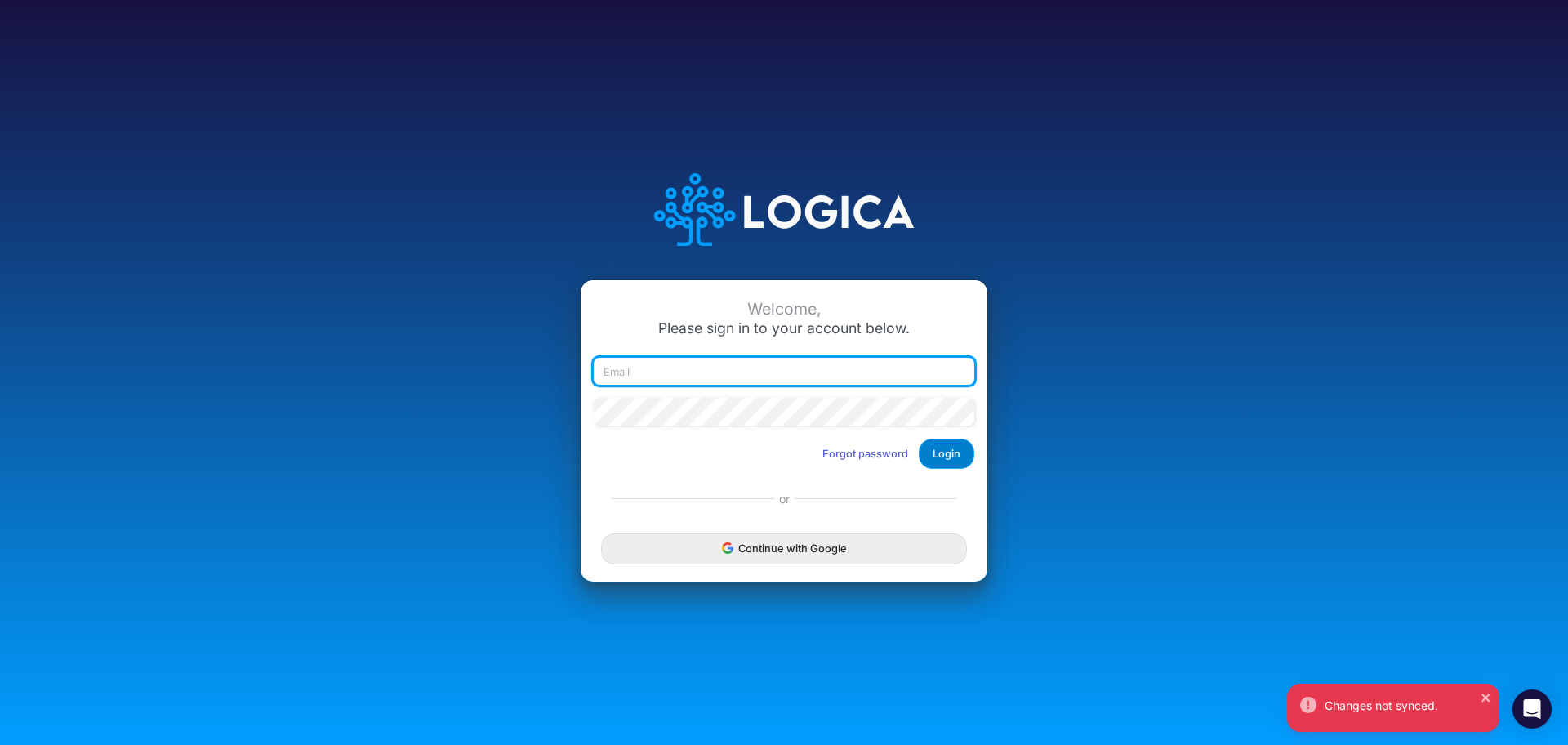
type input "christine.robinson@tarsus.pro"
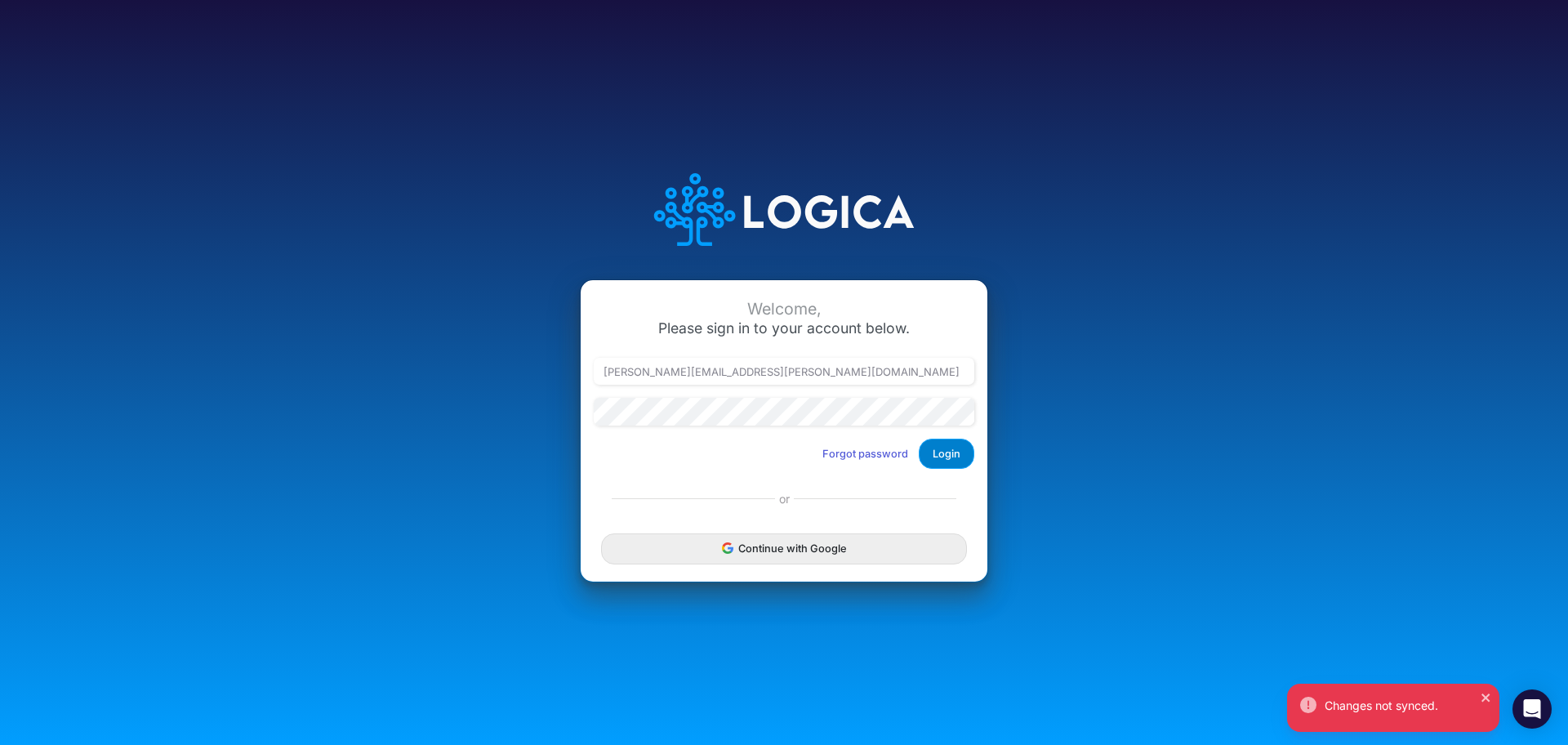
click at [942, 453] on button "Login" at bounding box center [947, 453] width 56 height 30
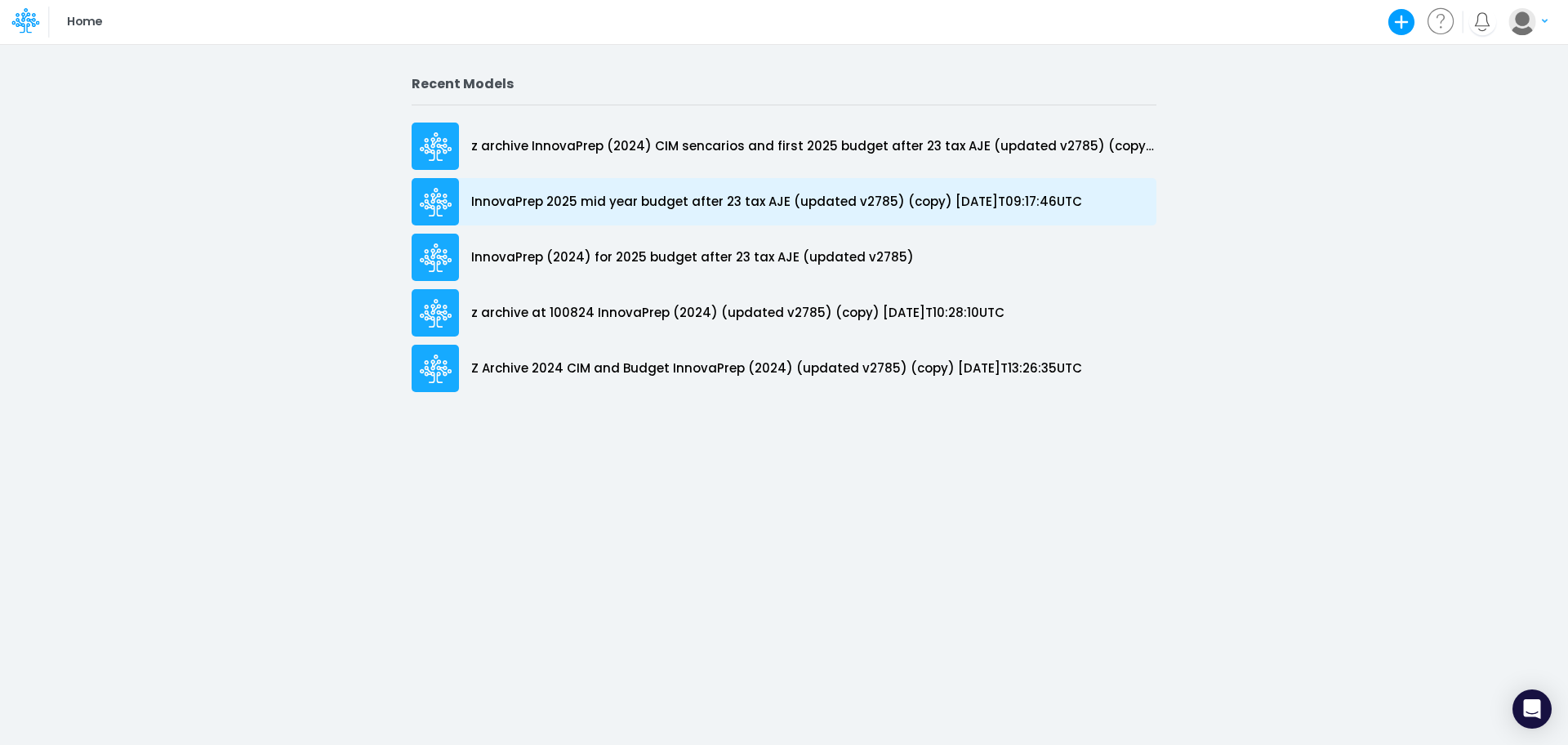
click at [767, 210] on p "InnovaPrep 2025 mid year budget after 23 tax AJE (updated v2785) (copy) [DATE]T…" at bounding box center [777, 202] width 611 height 19
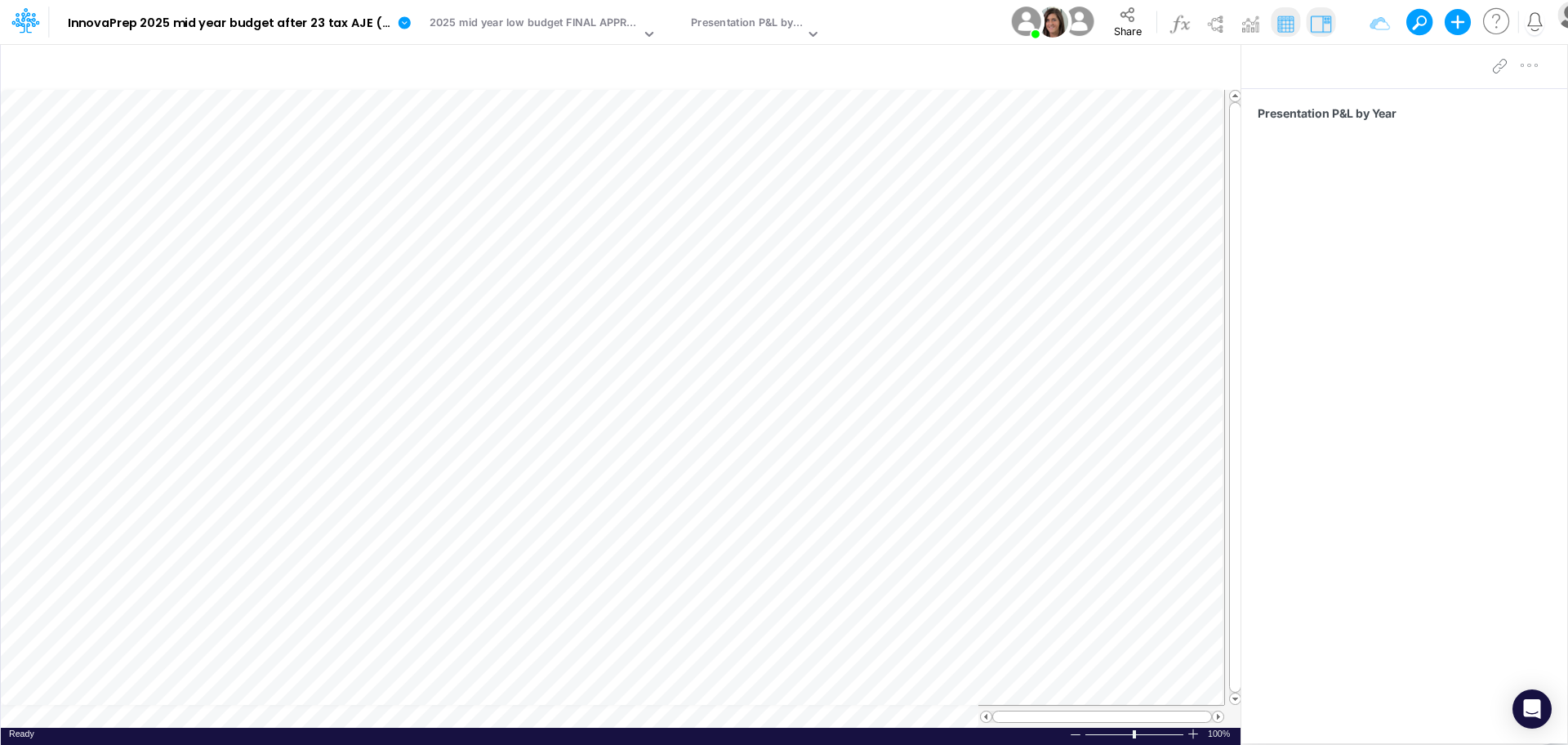
scroll to position [8, 0]
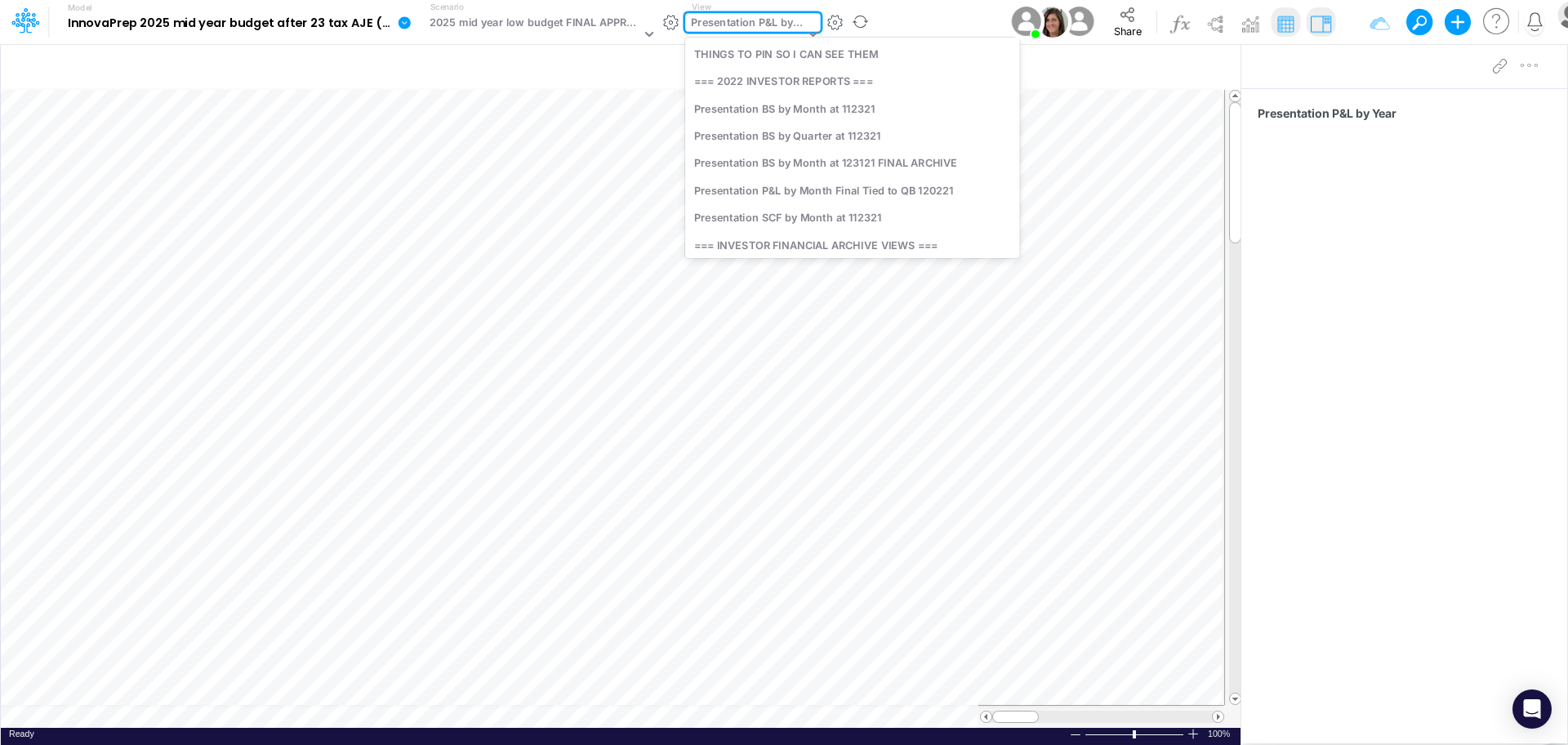
click at [808, 36] on icon at bounding box center [813, 34] width 8 height 5
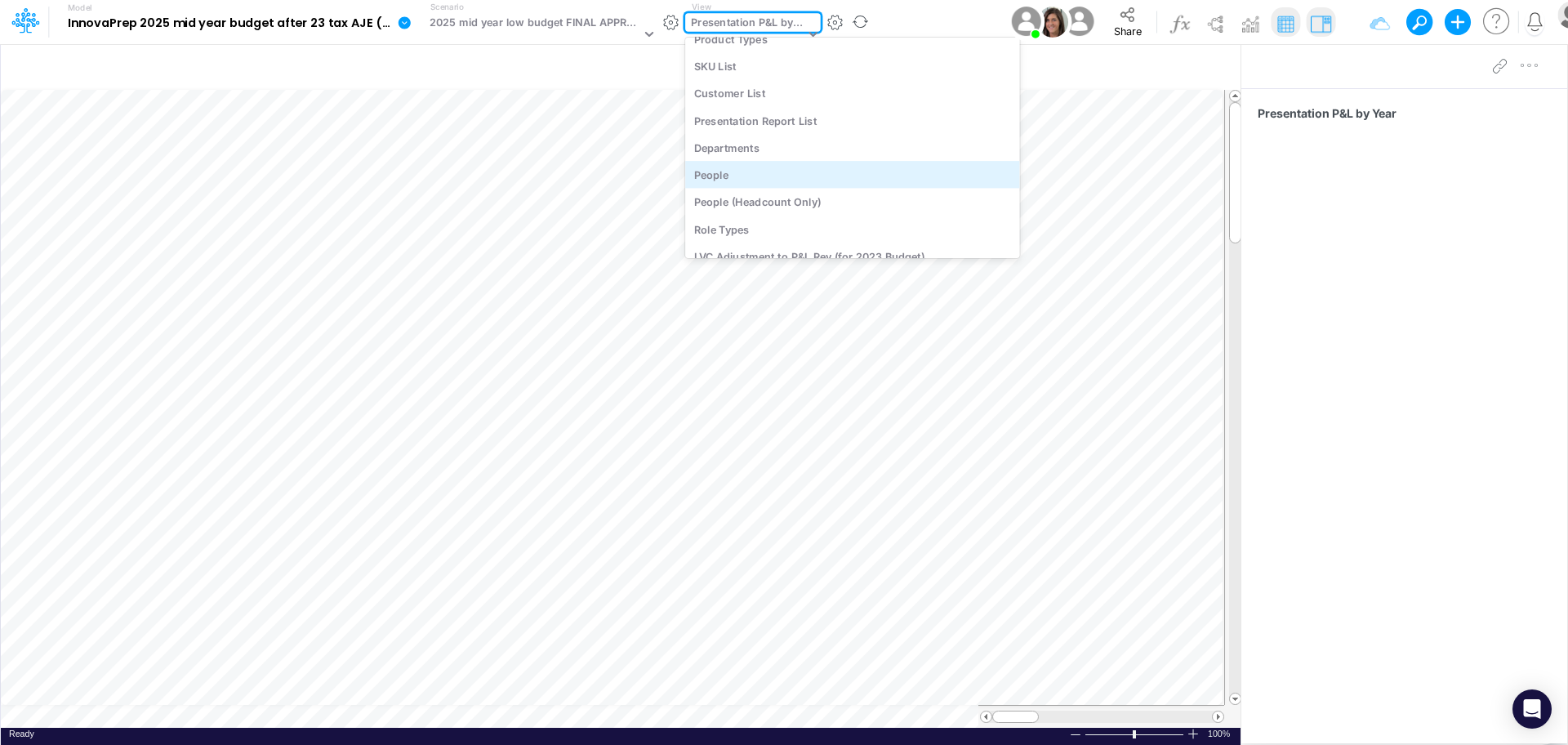
scroll to position [3835, 0]
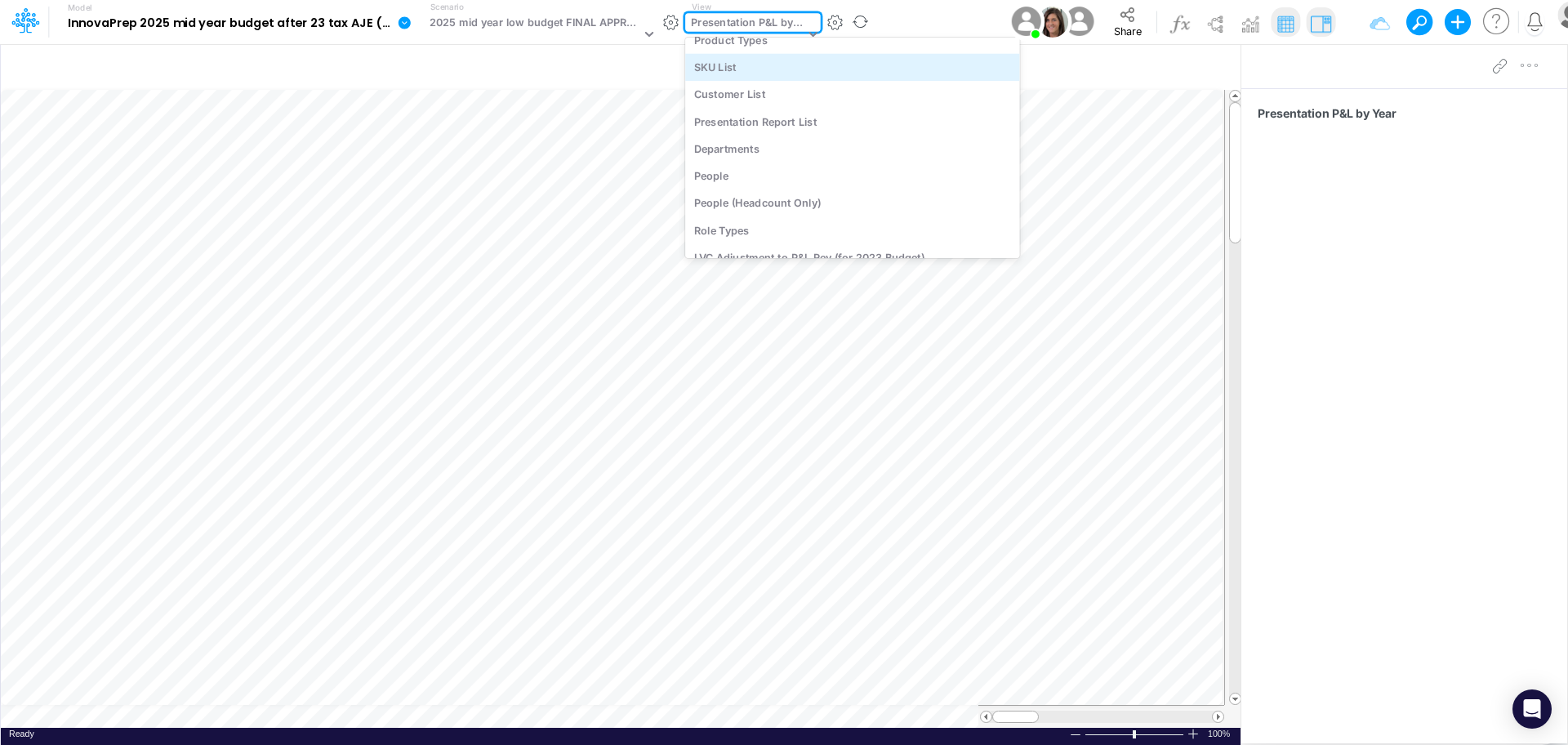
click at [780, 62] on div "SKU List" at bounding box center [852, 66] width 334 height 27
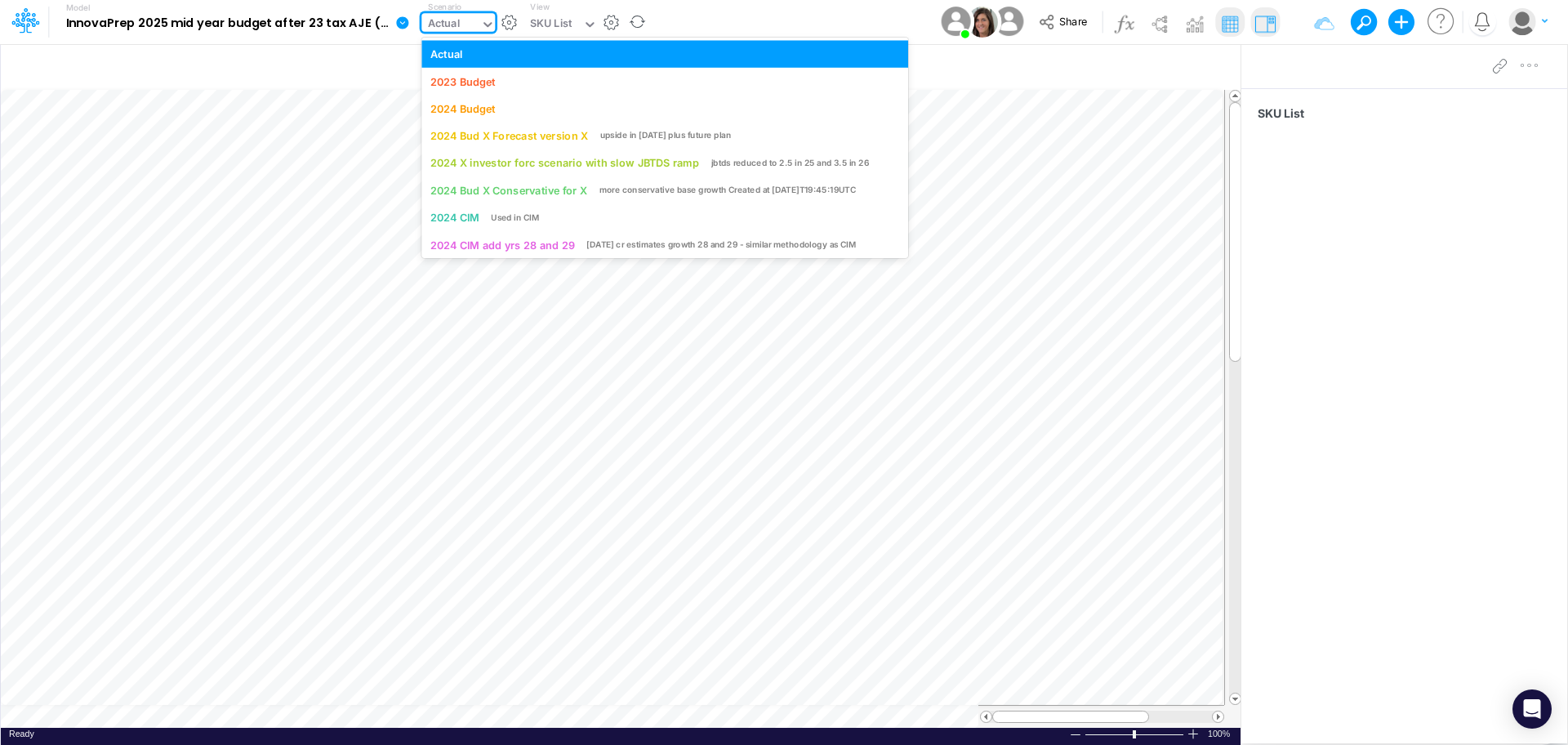
click at [489, 21] on icon at bounding box center [488, 25] width 15 height 15
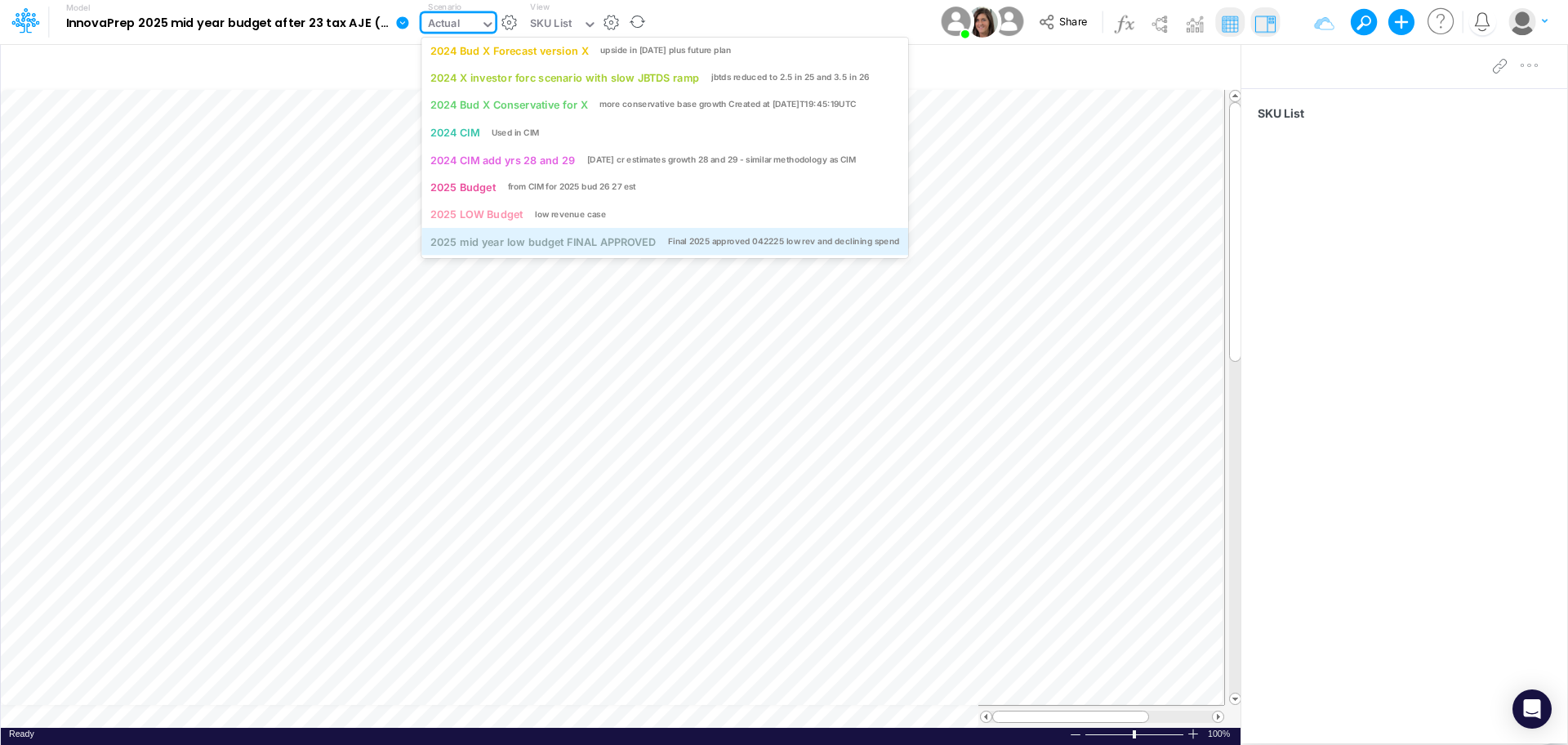
click at [479, 242] on div "2025 mid year low budget FINAL APPROVED" at bounding box center [543, 241] width 225 height 16
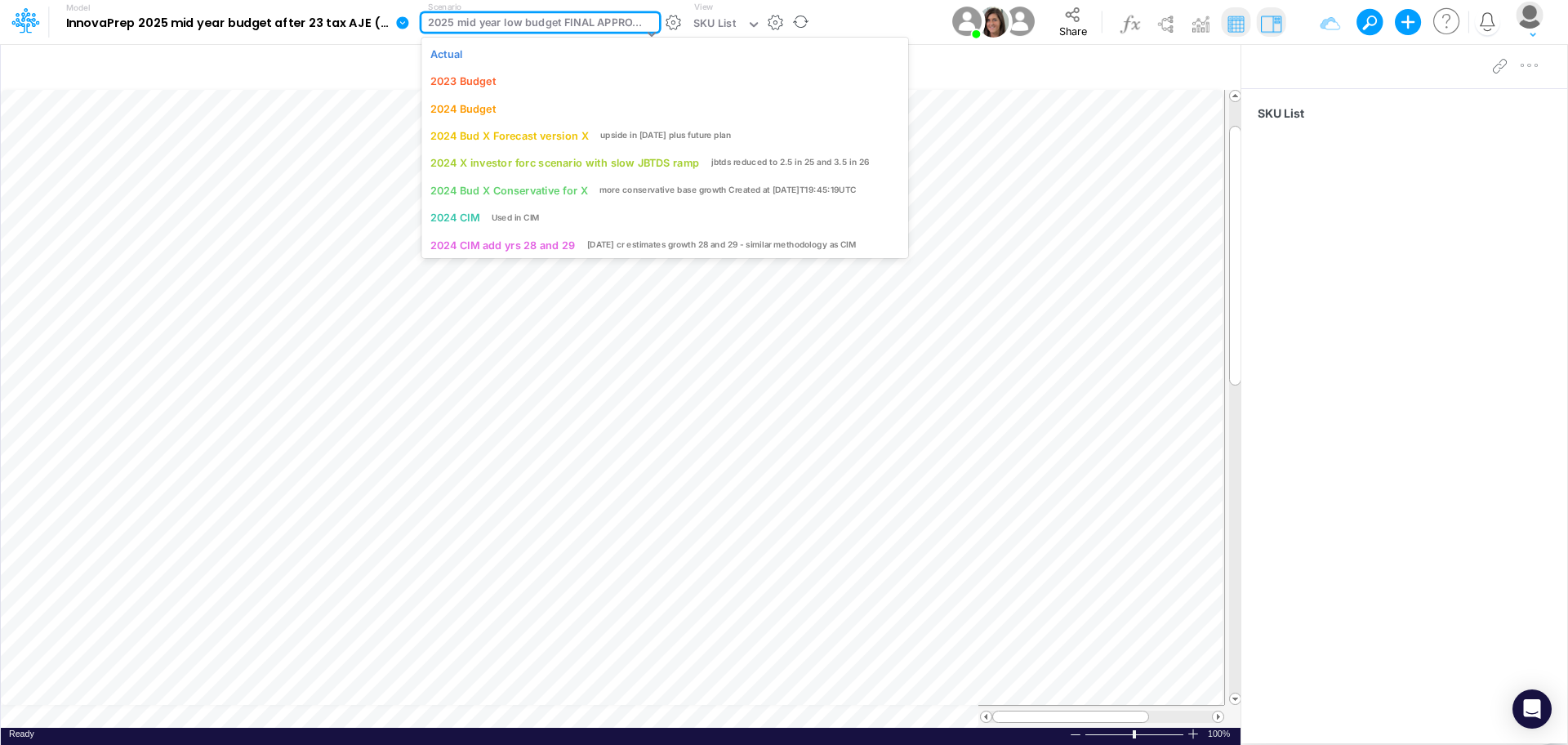
click at [649, 36] on icon at bounding box center [651, 34] width 8 height 5
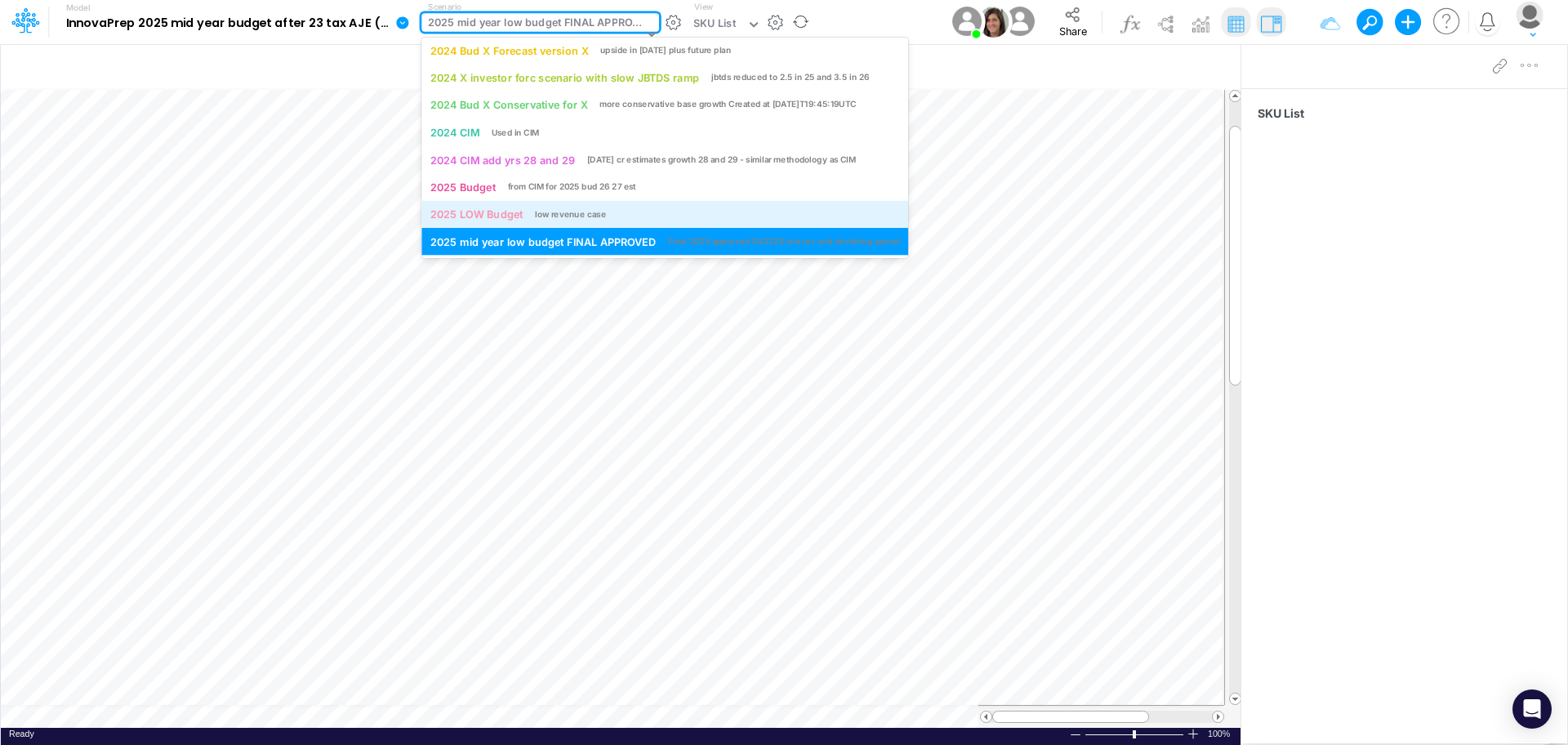
click at [556, 212] on div "low revenue case" at bounding box center [570, 214] width 71 height 12
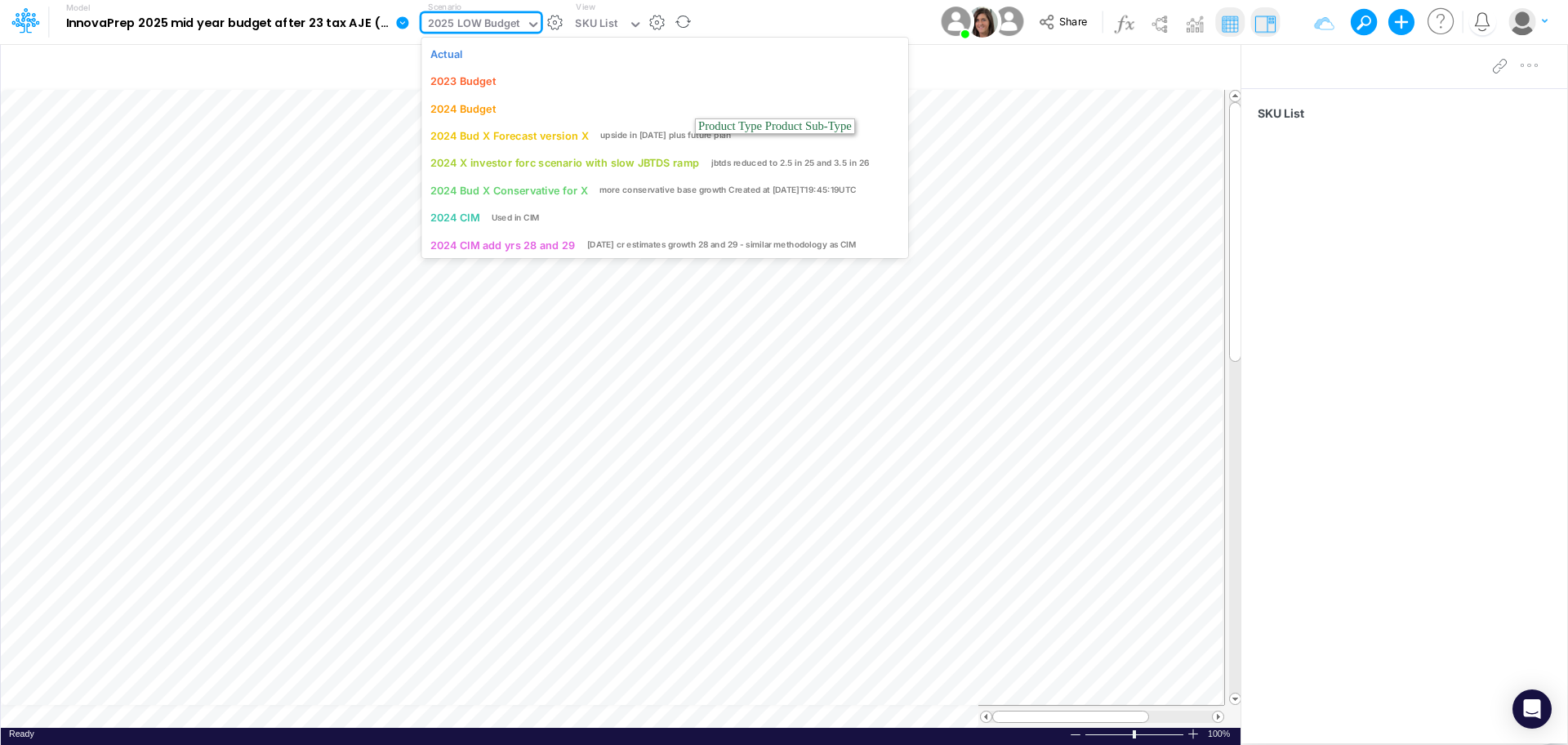
scroll to position [71, 0]
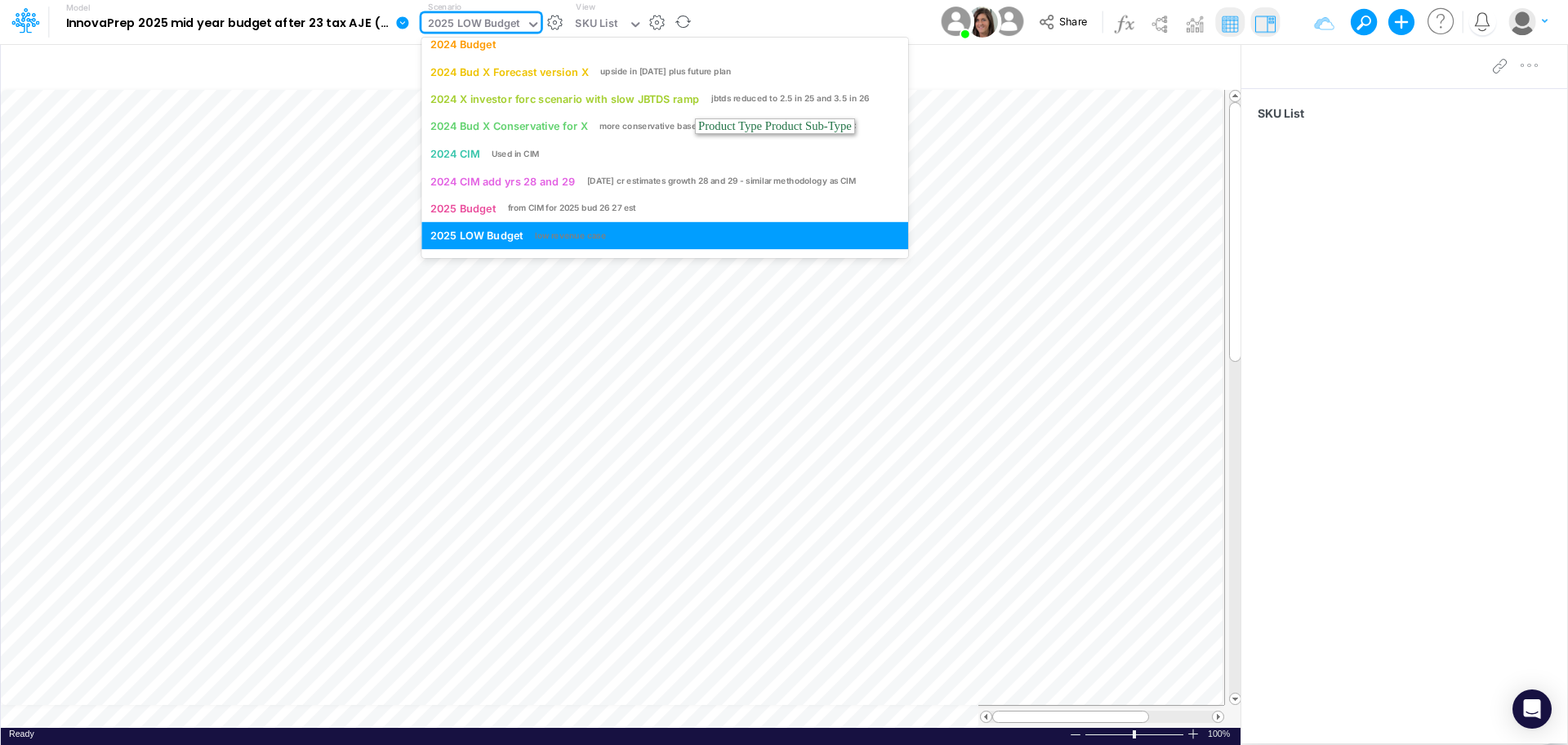
click at [533, 25] on icon at bounding box center [533, 25] width 8 height 5
click at [517, 203] on div "from CIM for 2025 bud 26 27 est" at bounding box center [572, 207] width 129 height 12
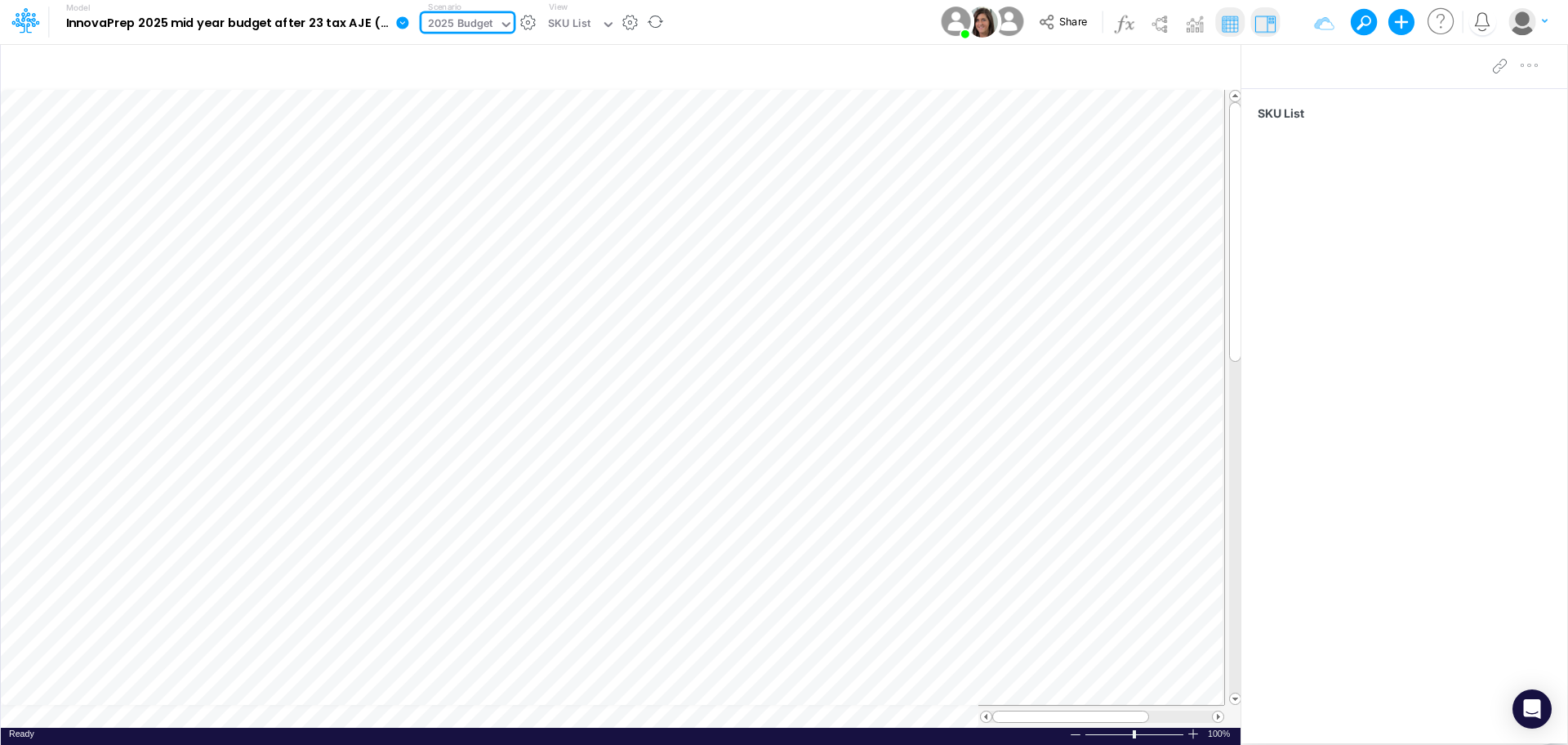
click at [502, 26] on icon at bounding box center [506, 25] width 15 height 15
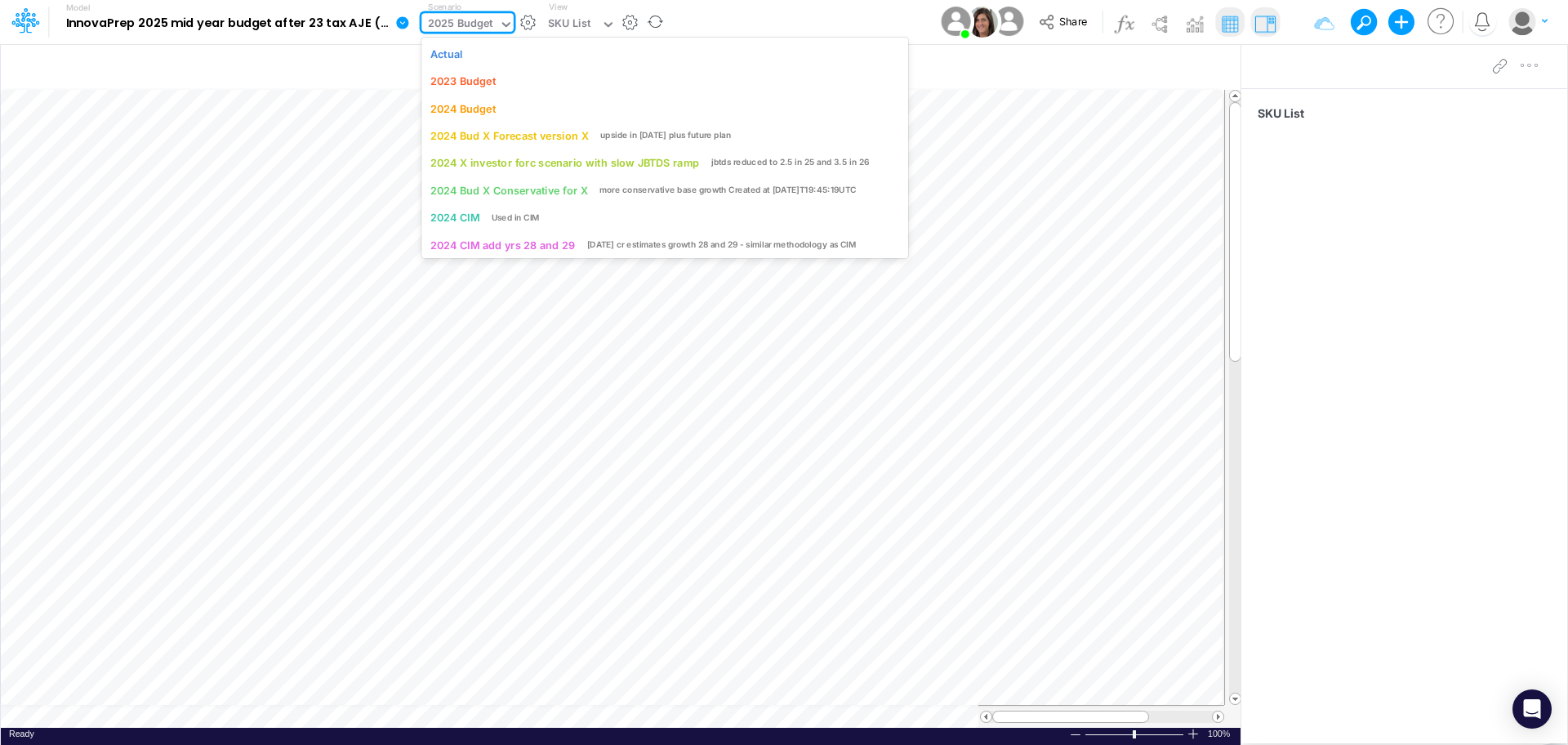
scroll to position [41, 0]
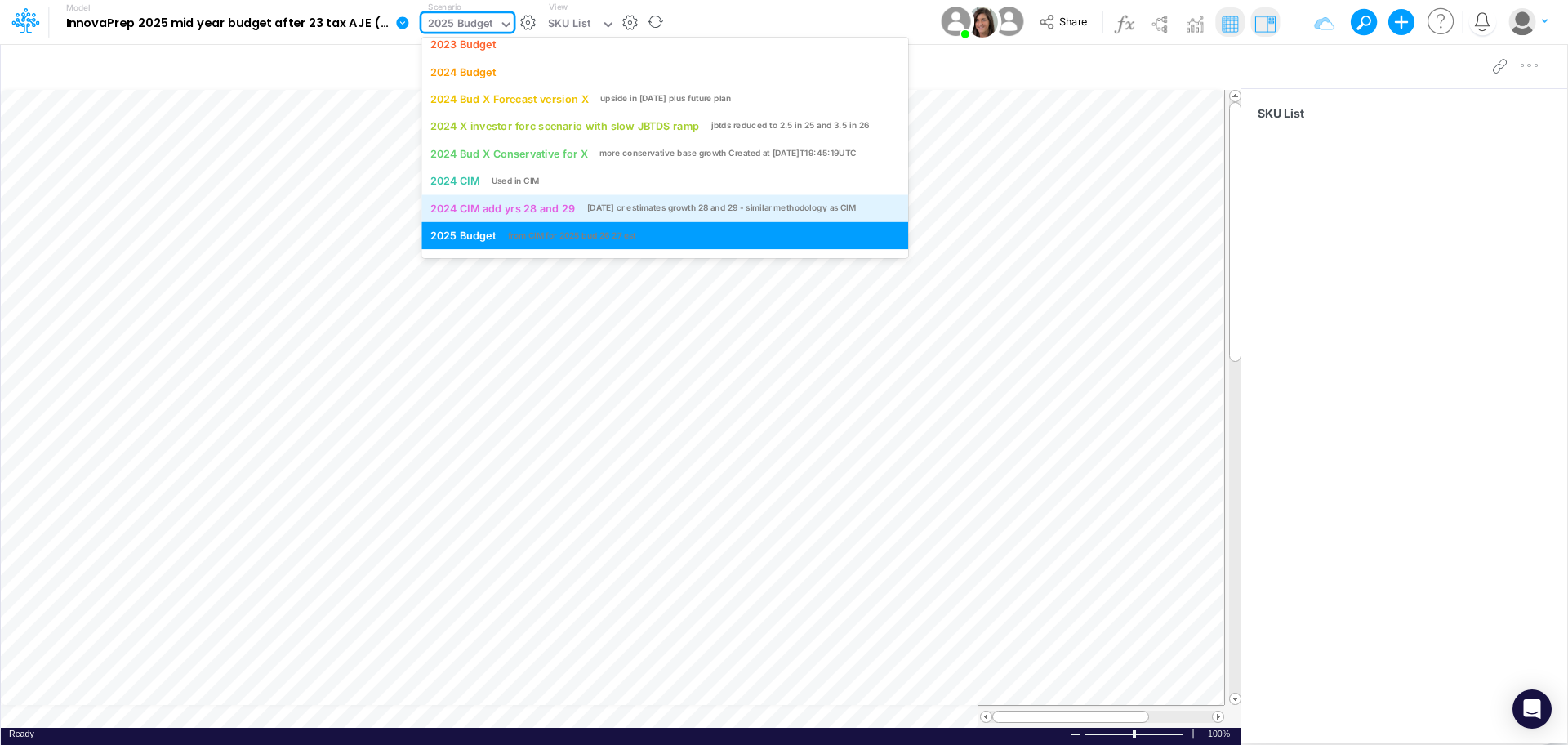
click at [488, 211] on div "2024 CIM add yrs 28 and 29" at bounding box center [502, 207] width 145 height 16
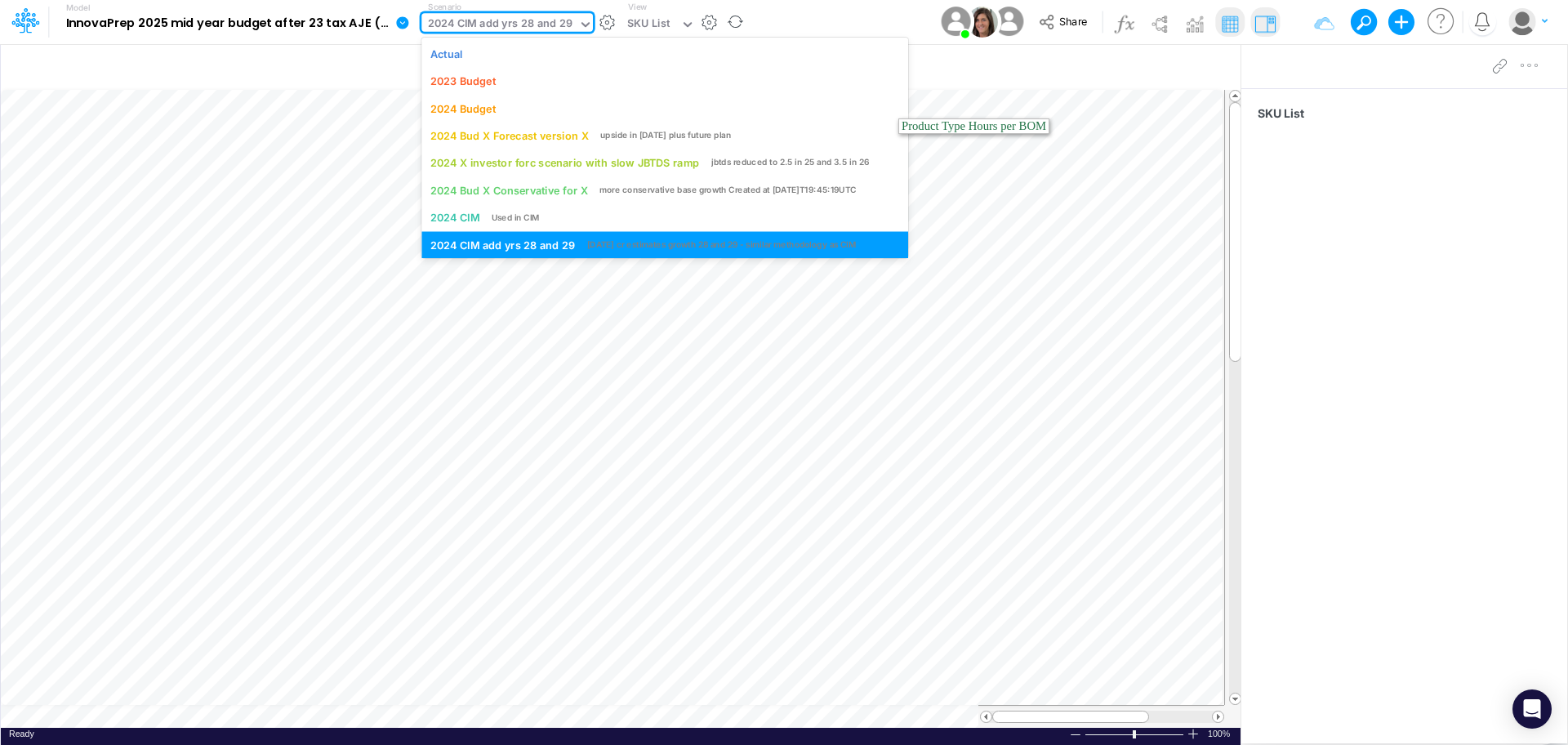
scroll to position [11, 0]
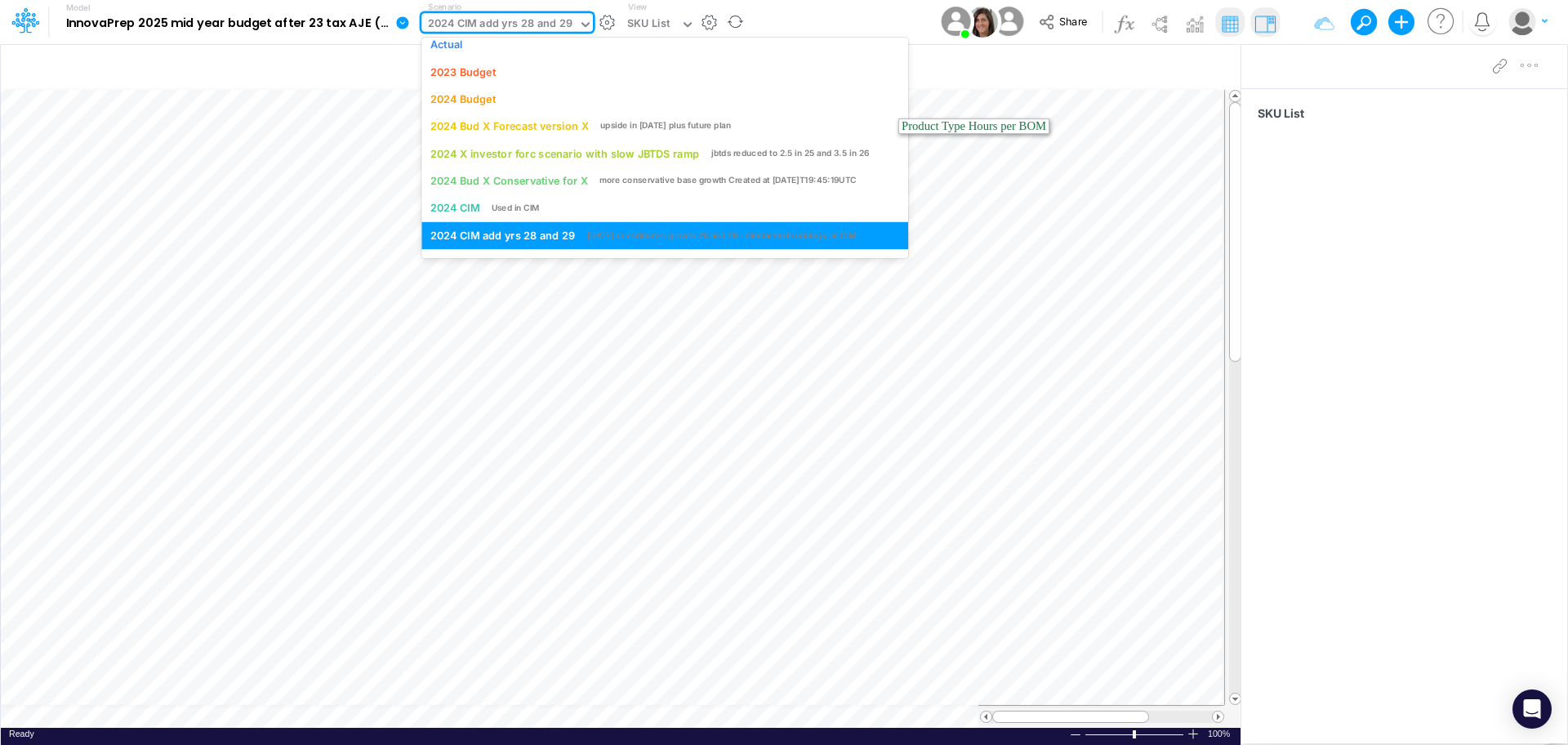
click at [578, 26] on icon at bounding box center [586, 25] width 15 height 15
click at [499, 46] on div "Actual" at bounding box center [665, 44] width 469 height 16
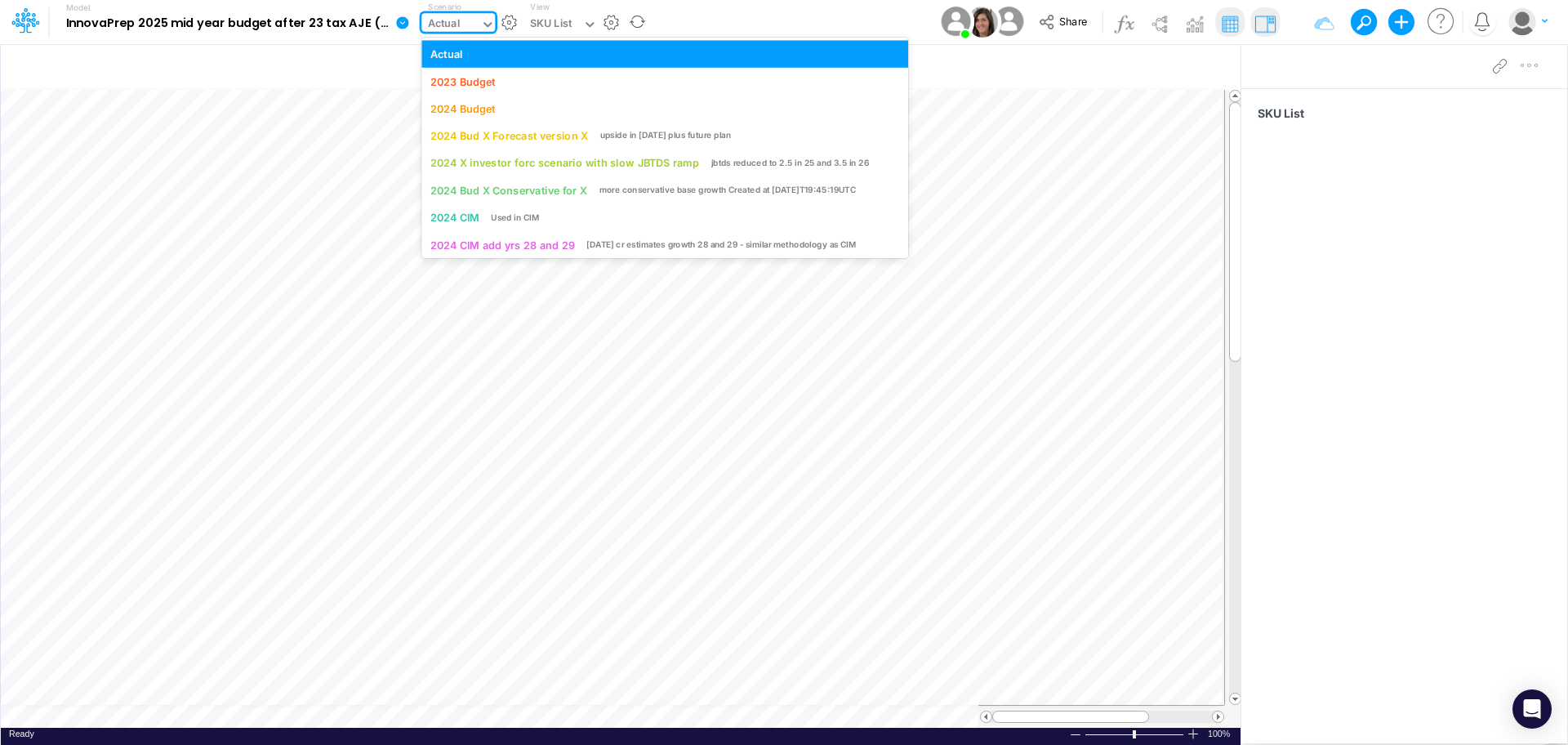
click at [491, 25] on icon at bounding box center [488, 25] width 15 height 15
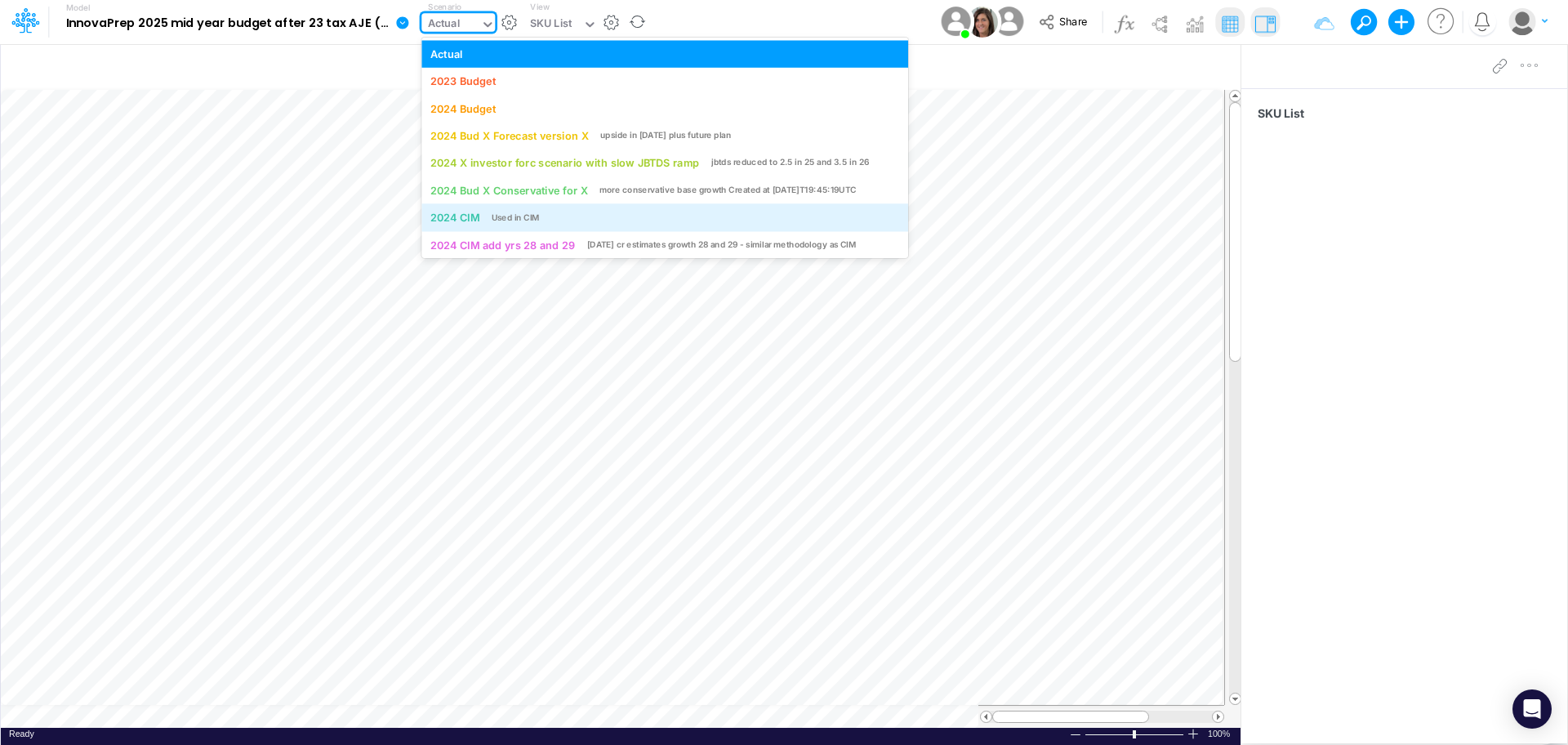
scroll to position [95, 0]
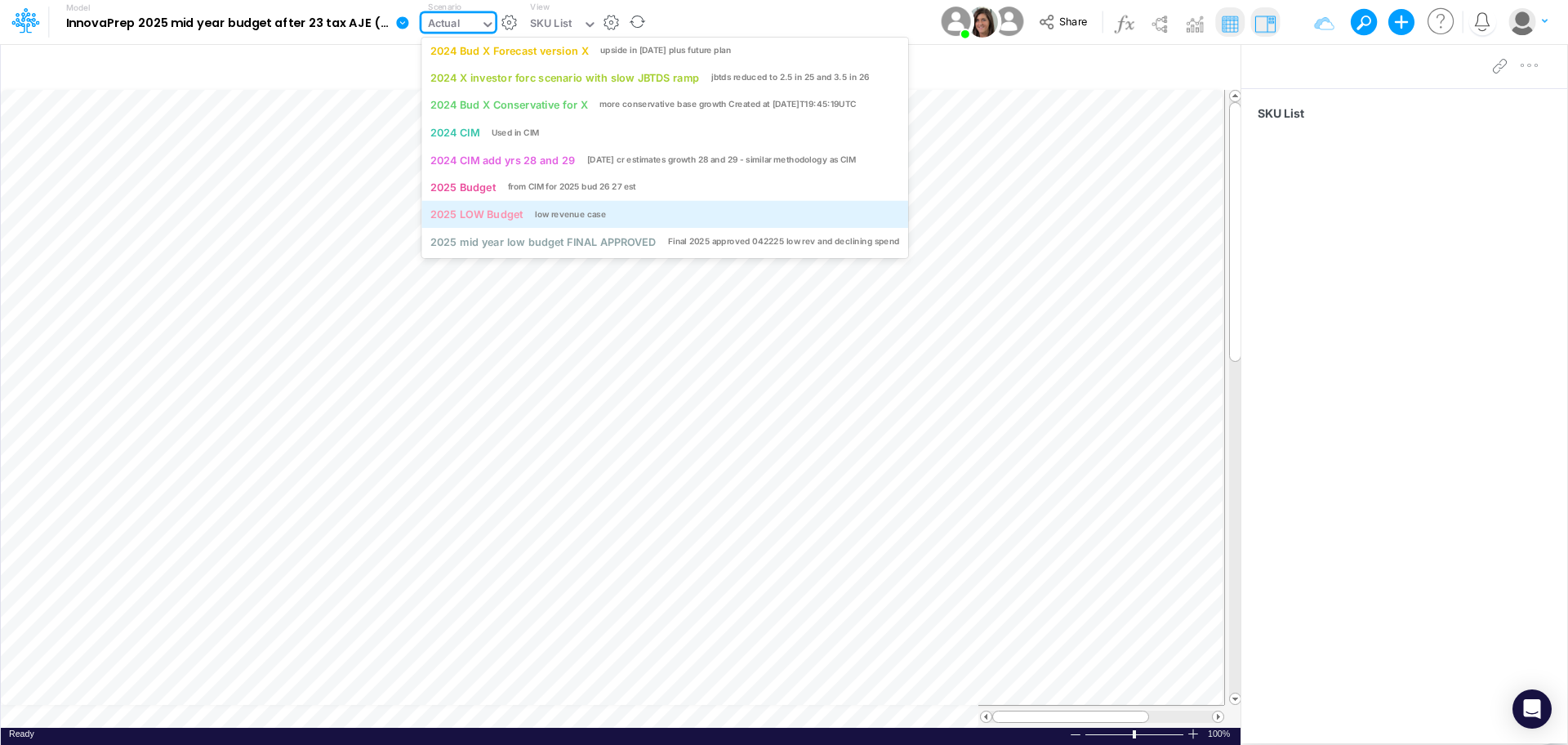
click at [476, 216] on div "2025 LOW Budget" at bounding box center [476, 214] width 92 height 16
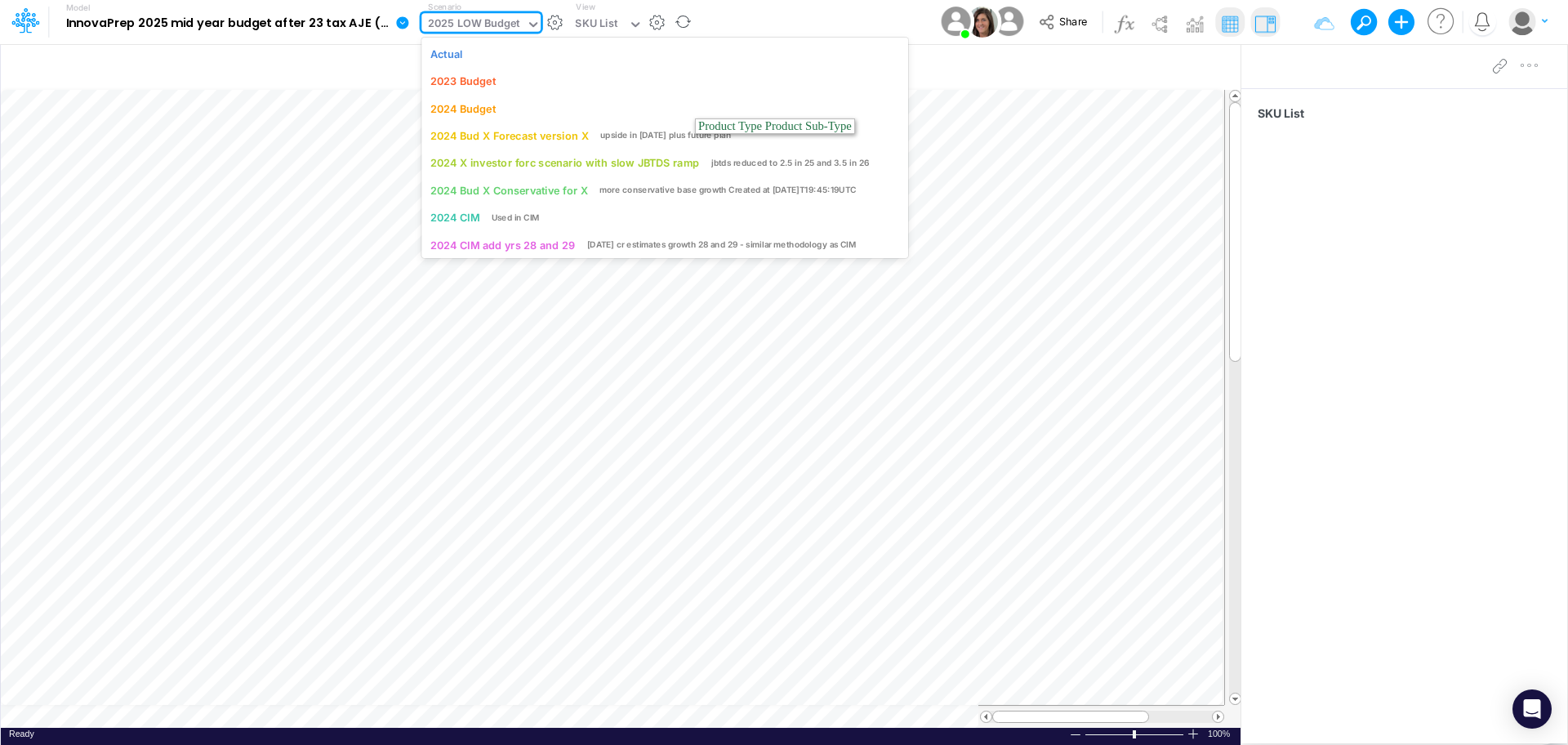
click at [534, 25] on icon at bounding box center [533, 25] width 15 height 15
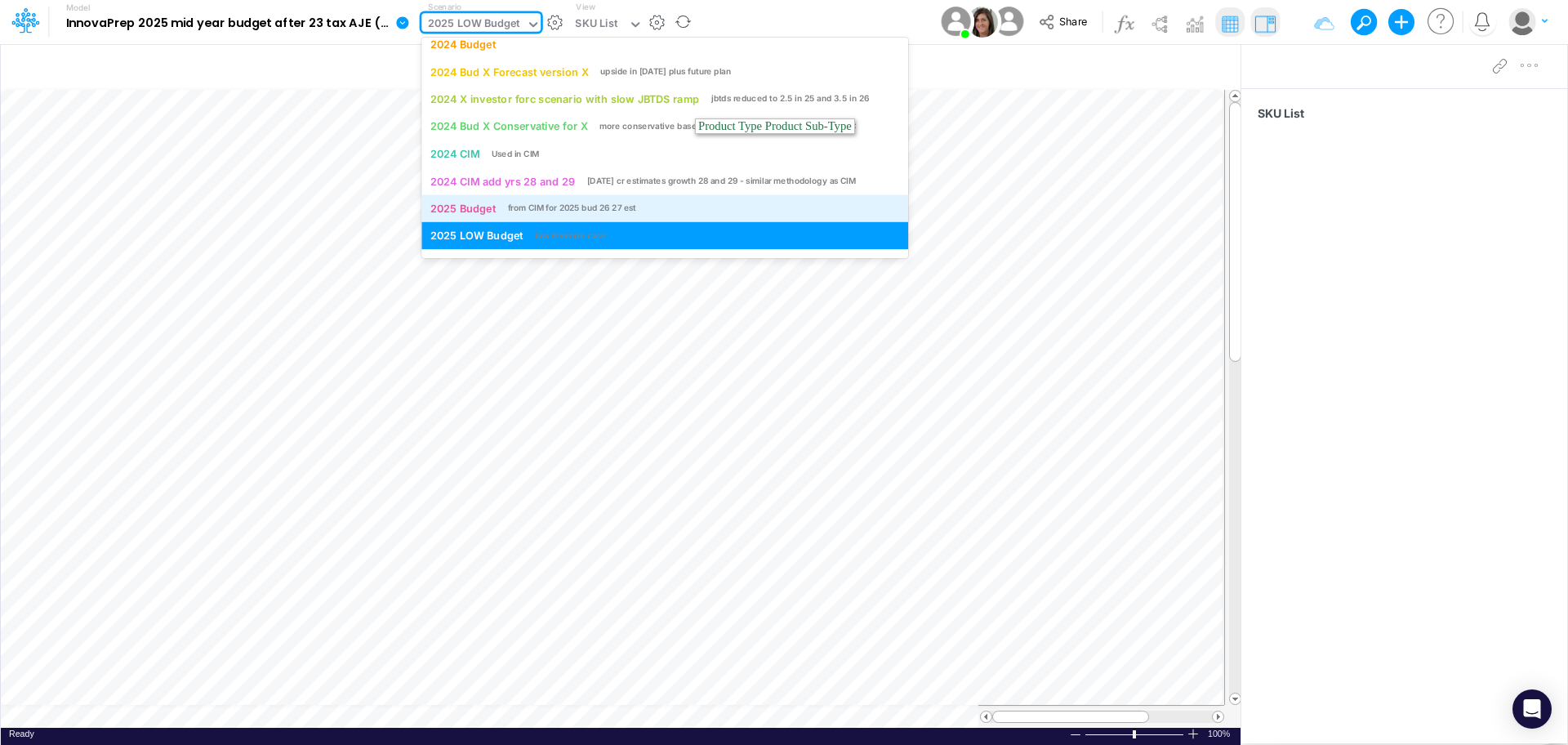
click at [556, 210] on div "from CIM for 2025 bud 26 27 est" at bounding box center [572, 207] width 129 height 12
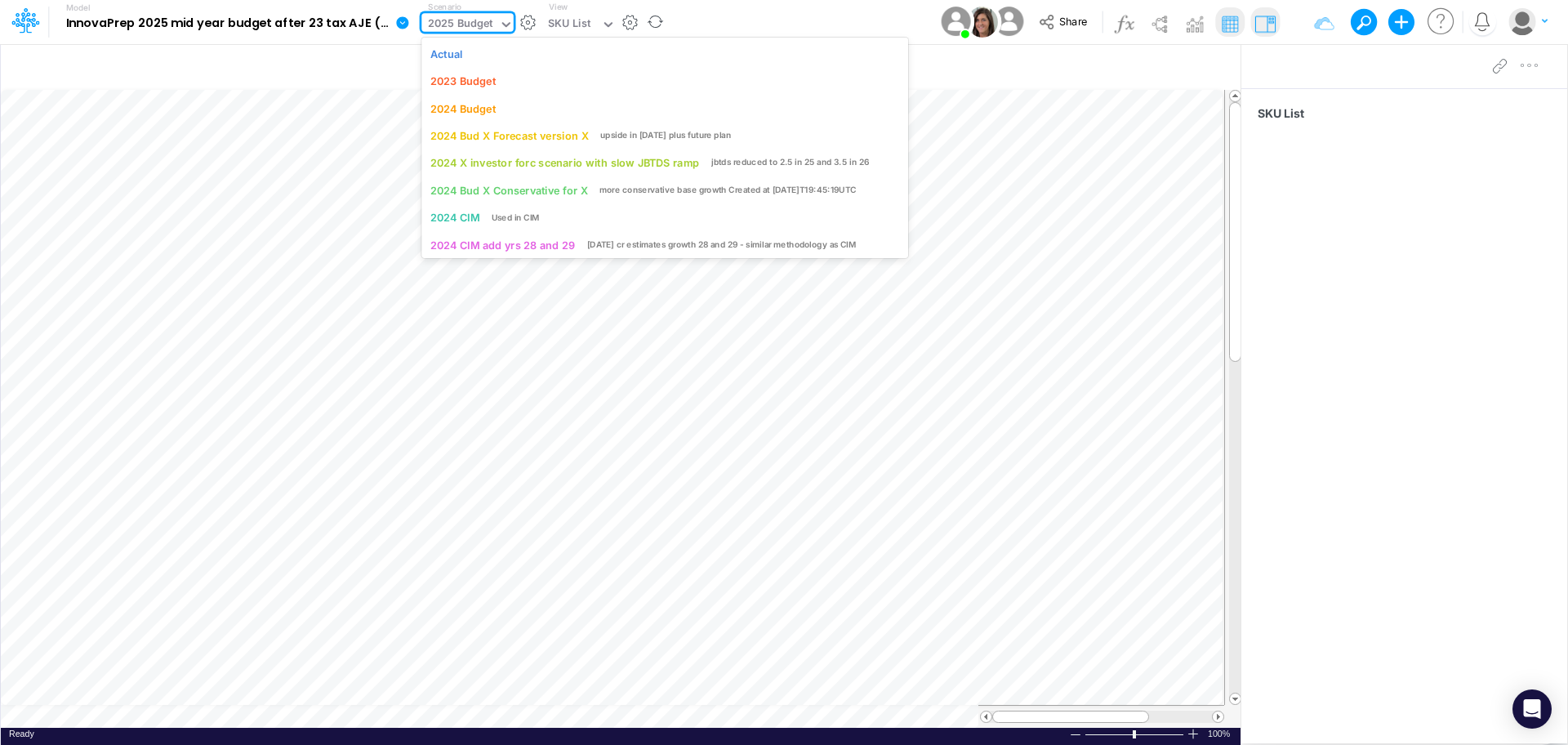
click at [505, 26] on icon at bounding box center [506, 25] width 8 height 5
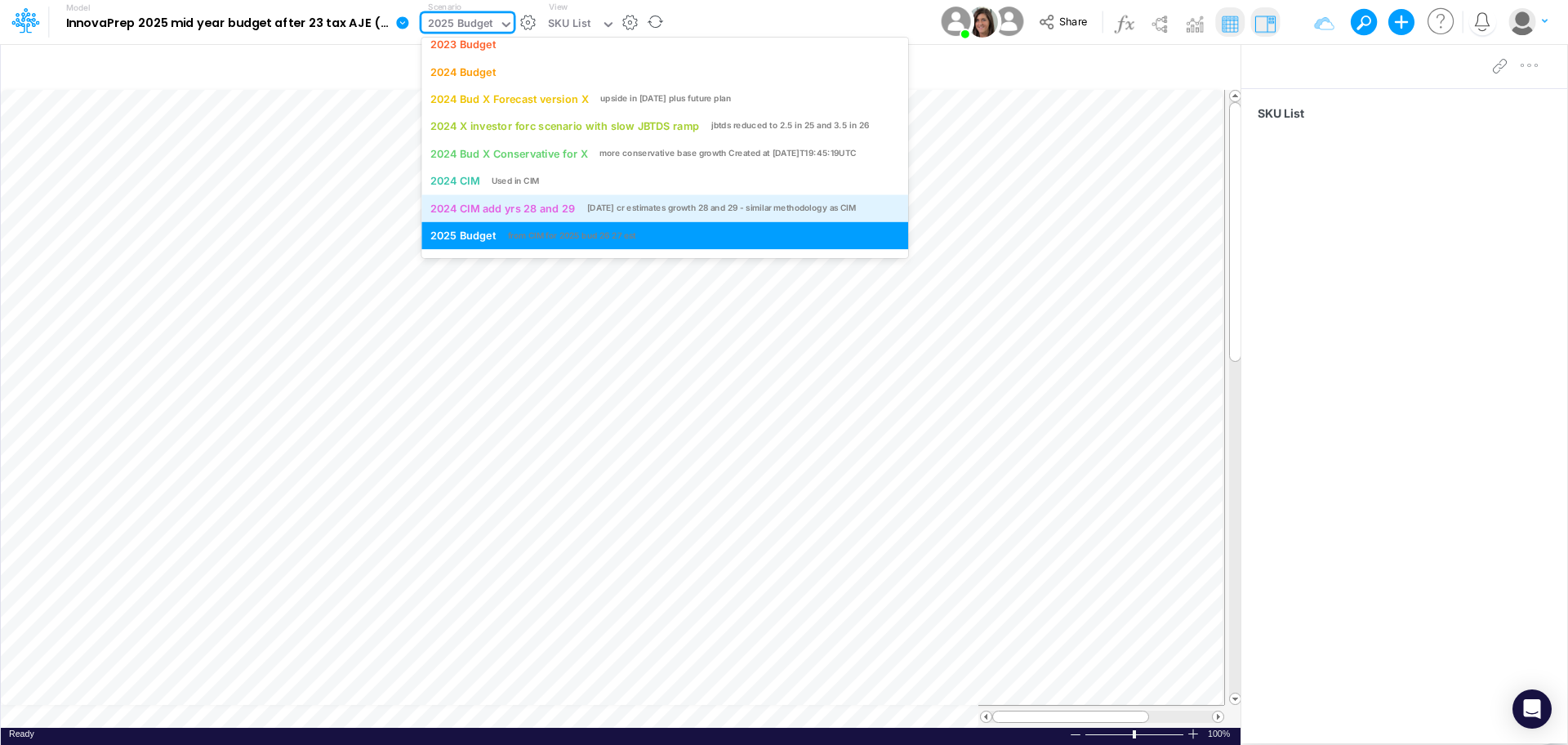
click at [528, 209] on div "2024 CIM add yrs 28 and 29" at bounding box center [502, 207] width 145 height 16
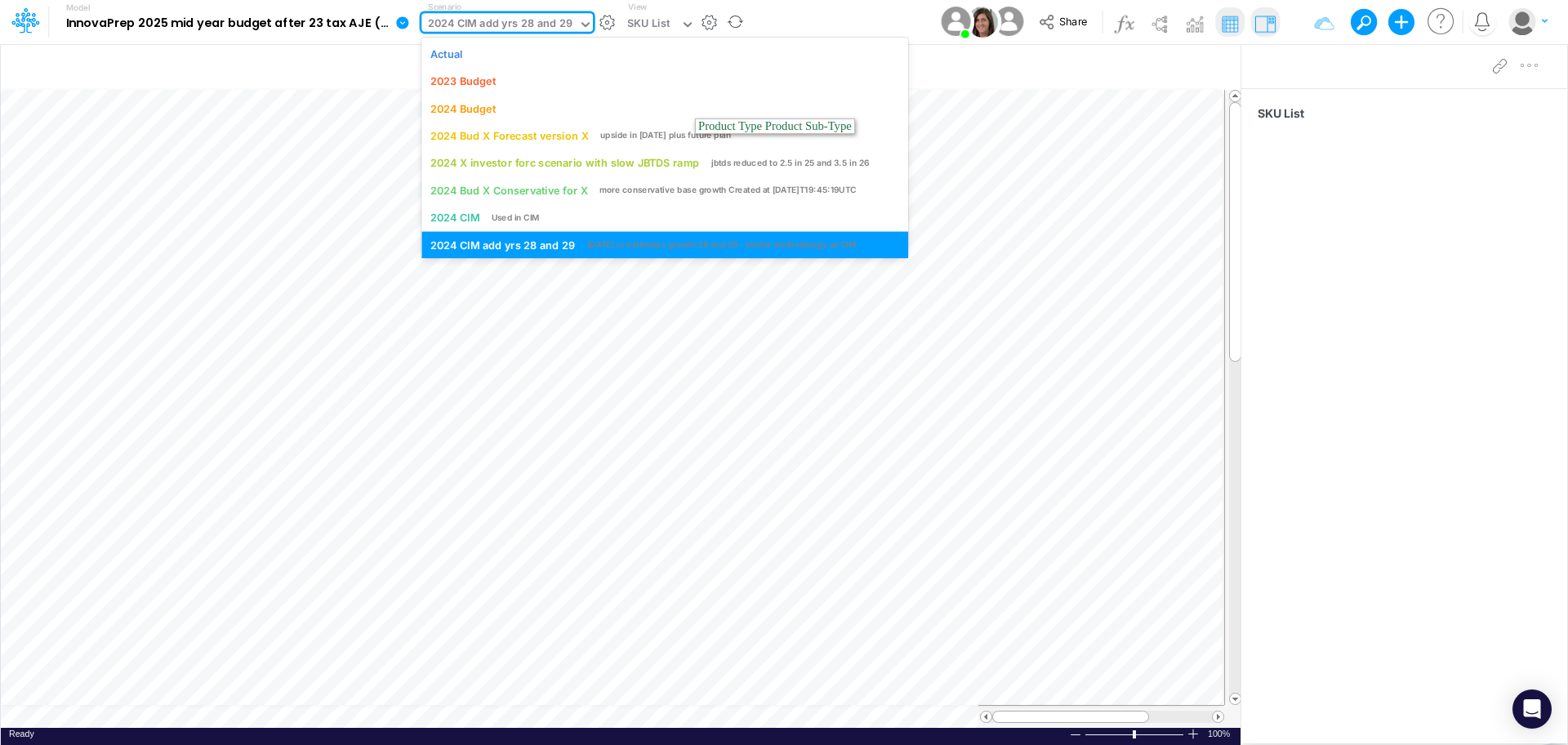
click at [581, 20] on icon at bounding box center [586, 25] width 15 height 15
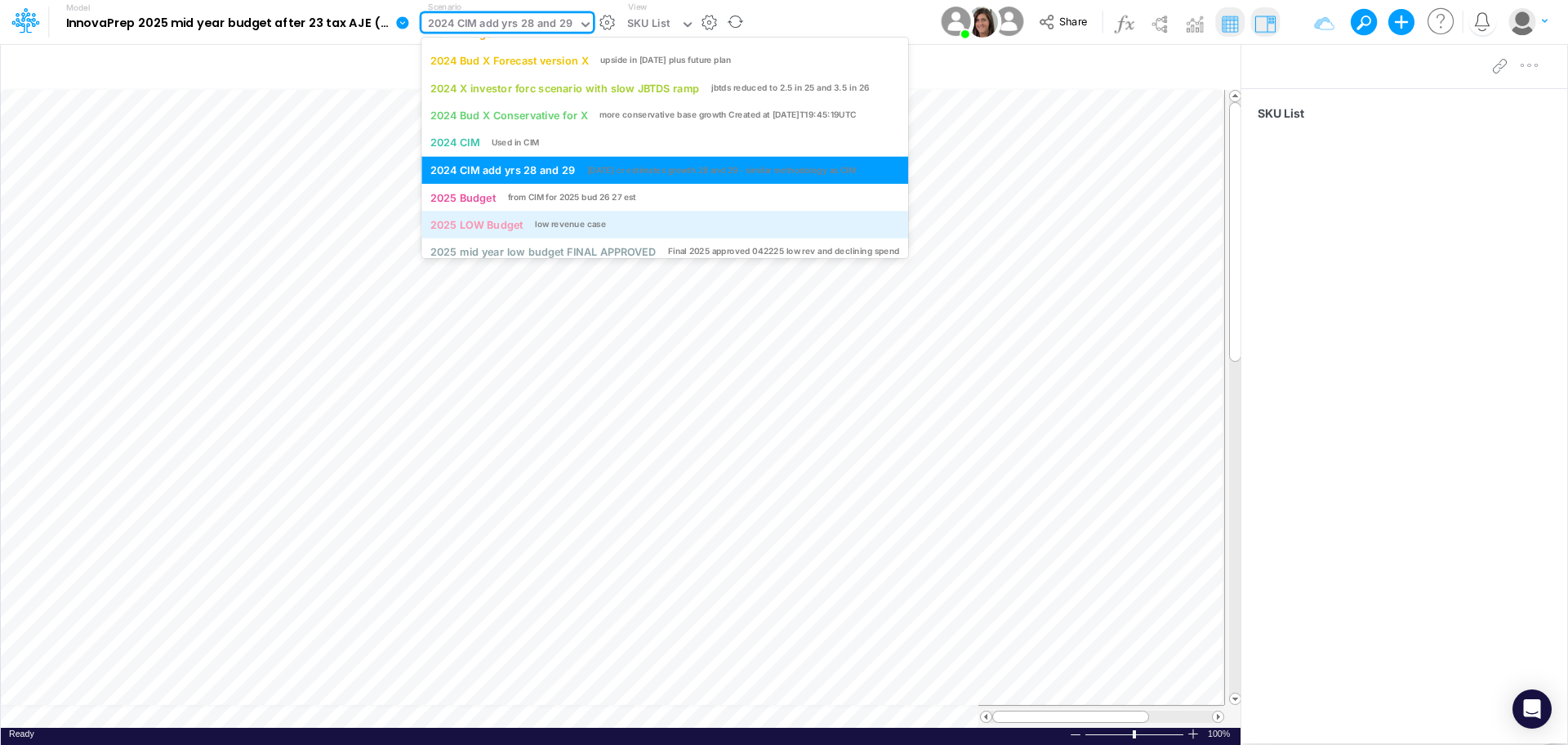
scroll to position [84, 0]
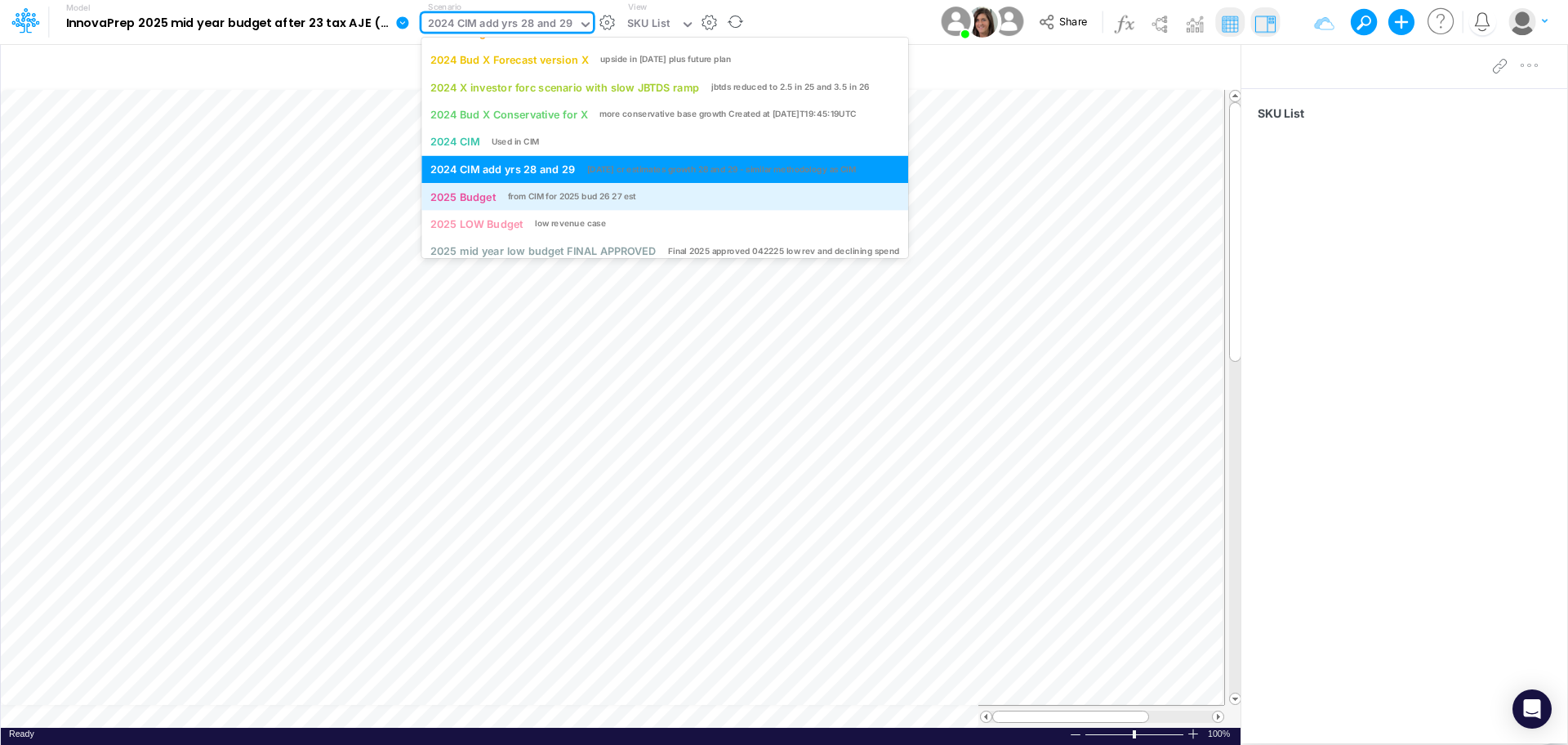
click at [571, 199] on div "from CIM for 2025 bud 26 27 est" at bounding box center [572, 196] width 129 height 12
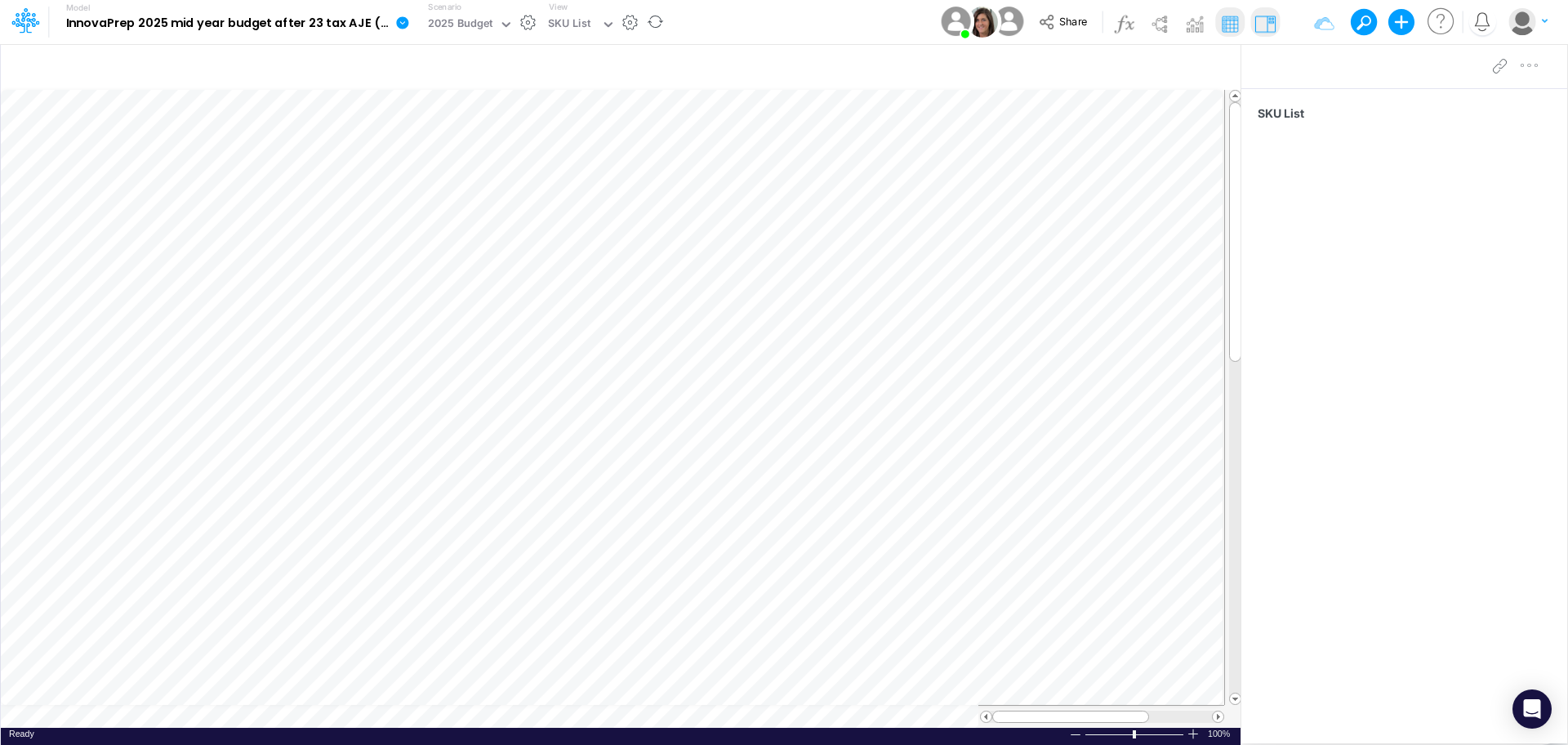
click at [402, 22] on icon at bounding box center [402, 22] width 12 height 12
click at [437, 144] on button "Export" at bounding box center [485, 143] width 175 height 27
click at [612, 154] on button "Excel" at bounding box center [661, 152] width 175 height 25
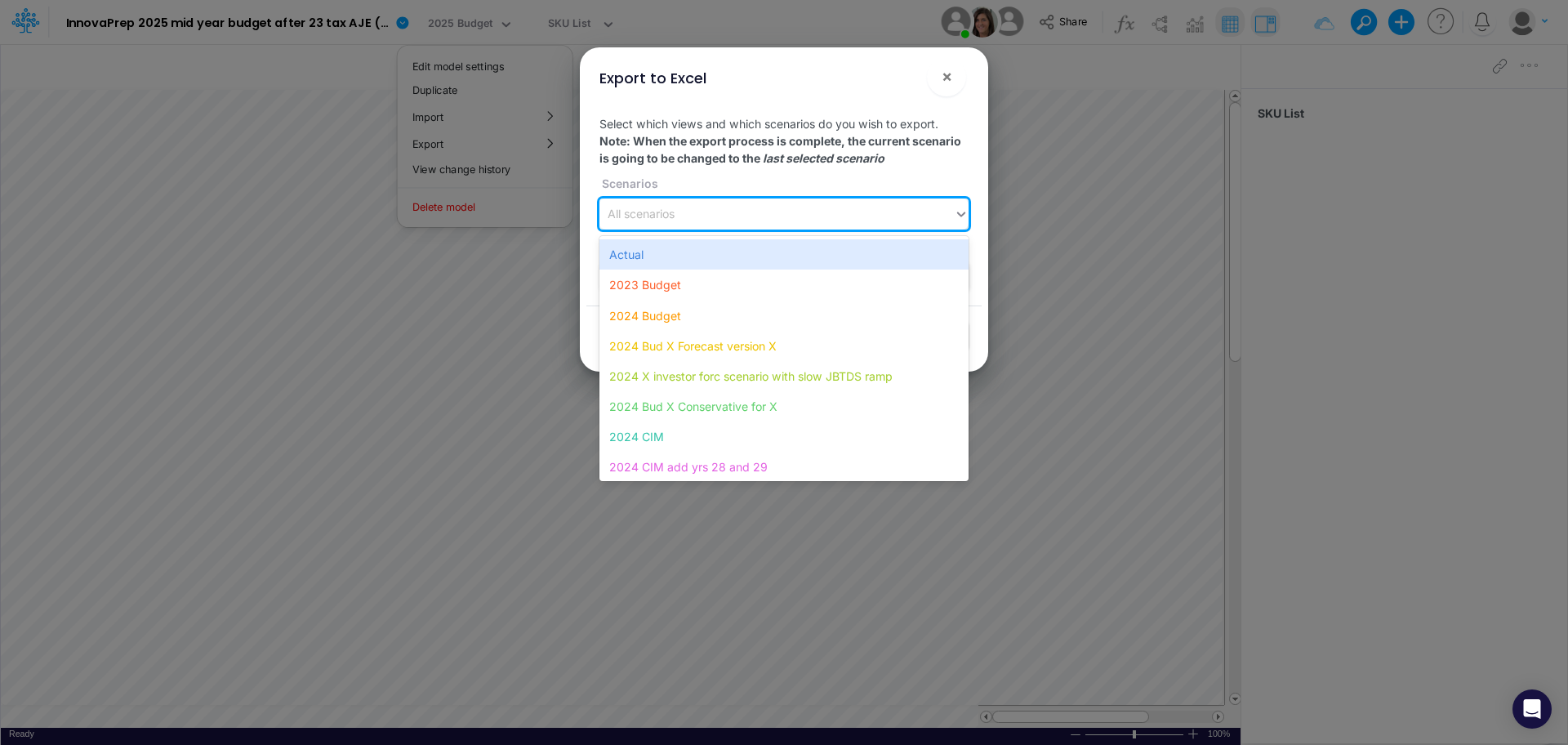
click at [960, 218] on icon at bounding box center [961, 214] width 15 height 16
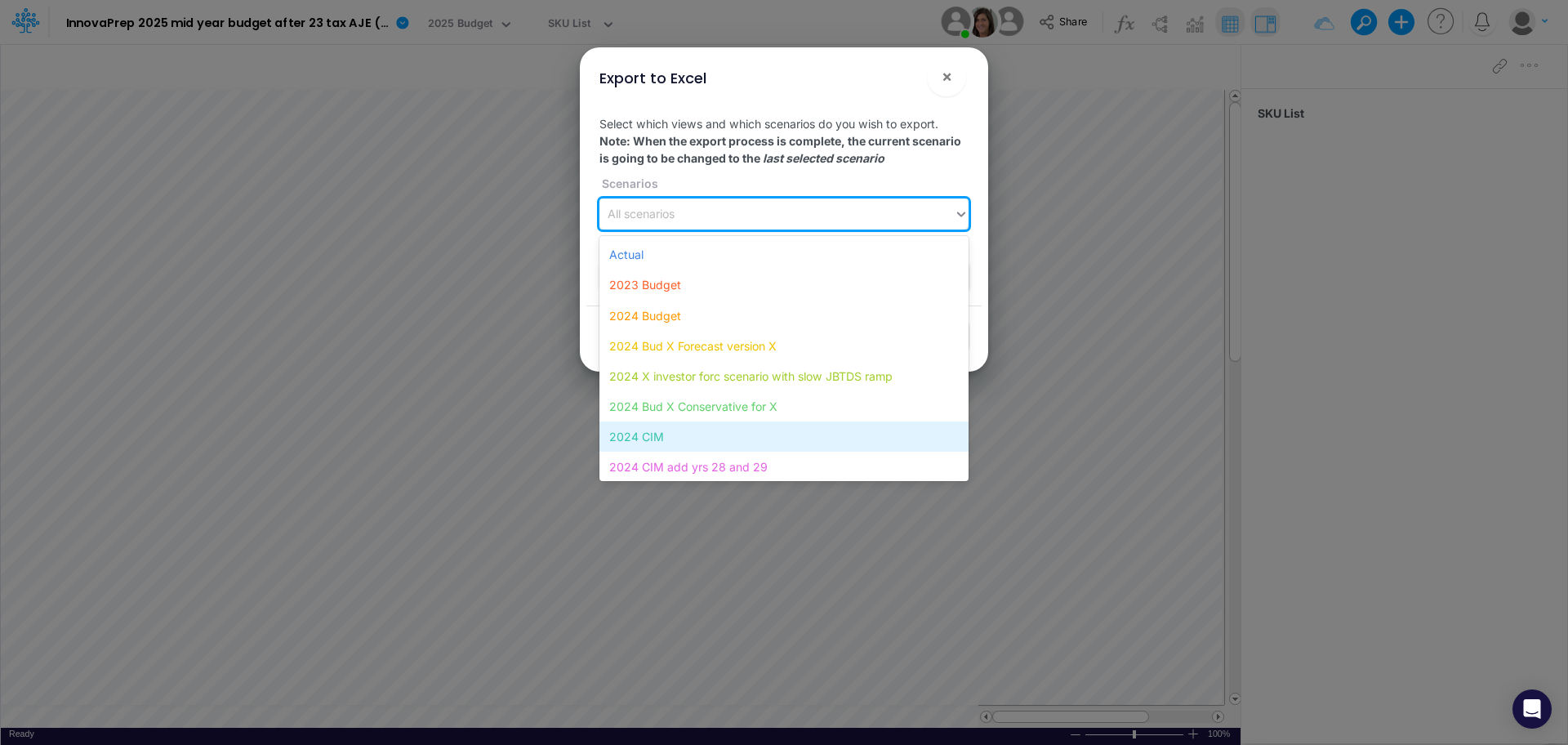
scroll to position [95, 0]
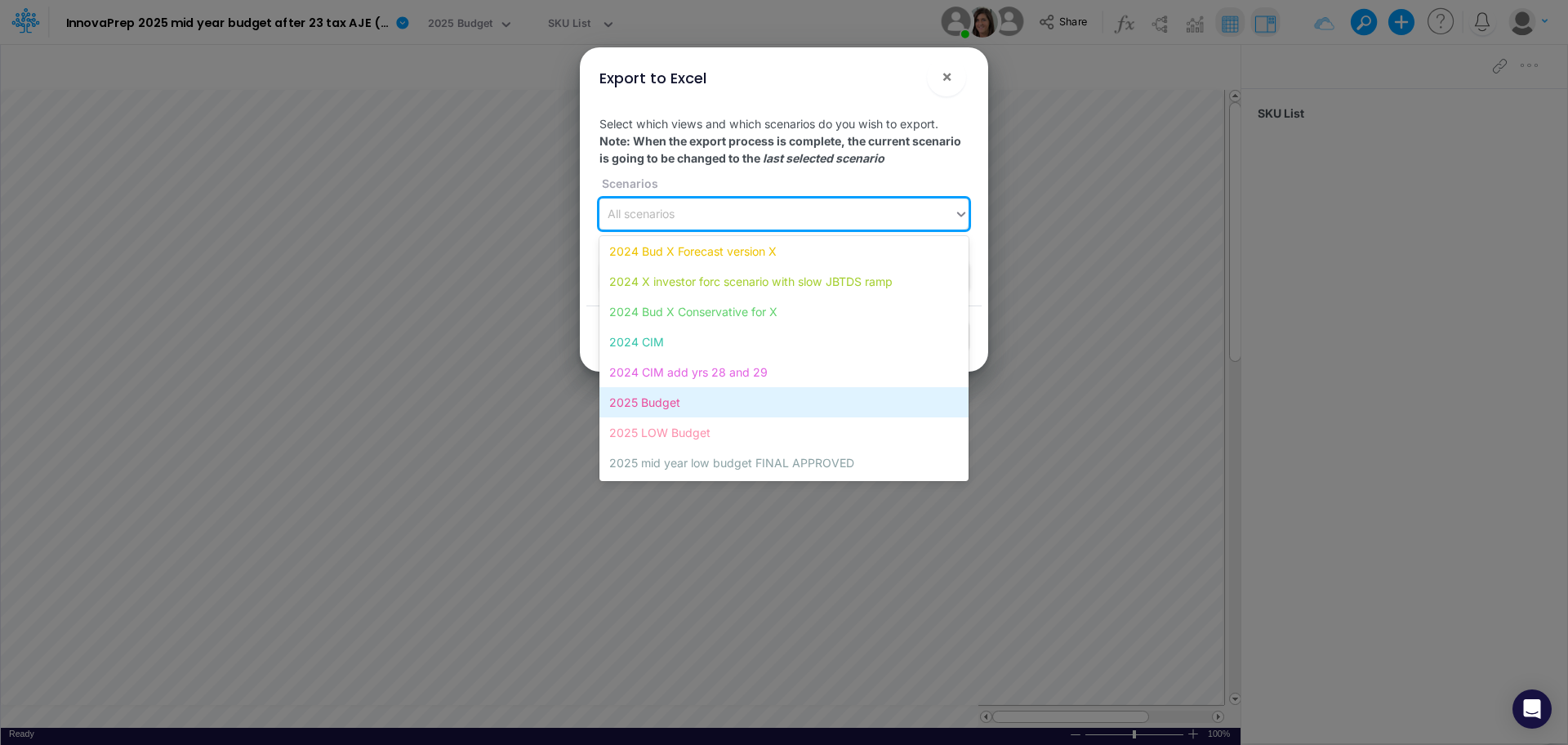
click at [704, 402] on div "2025 Budget" at bounding box center [784, 402] width 369 height 30
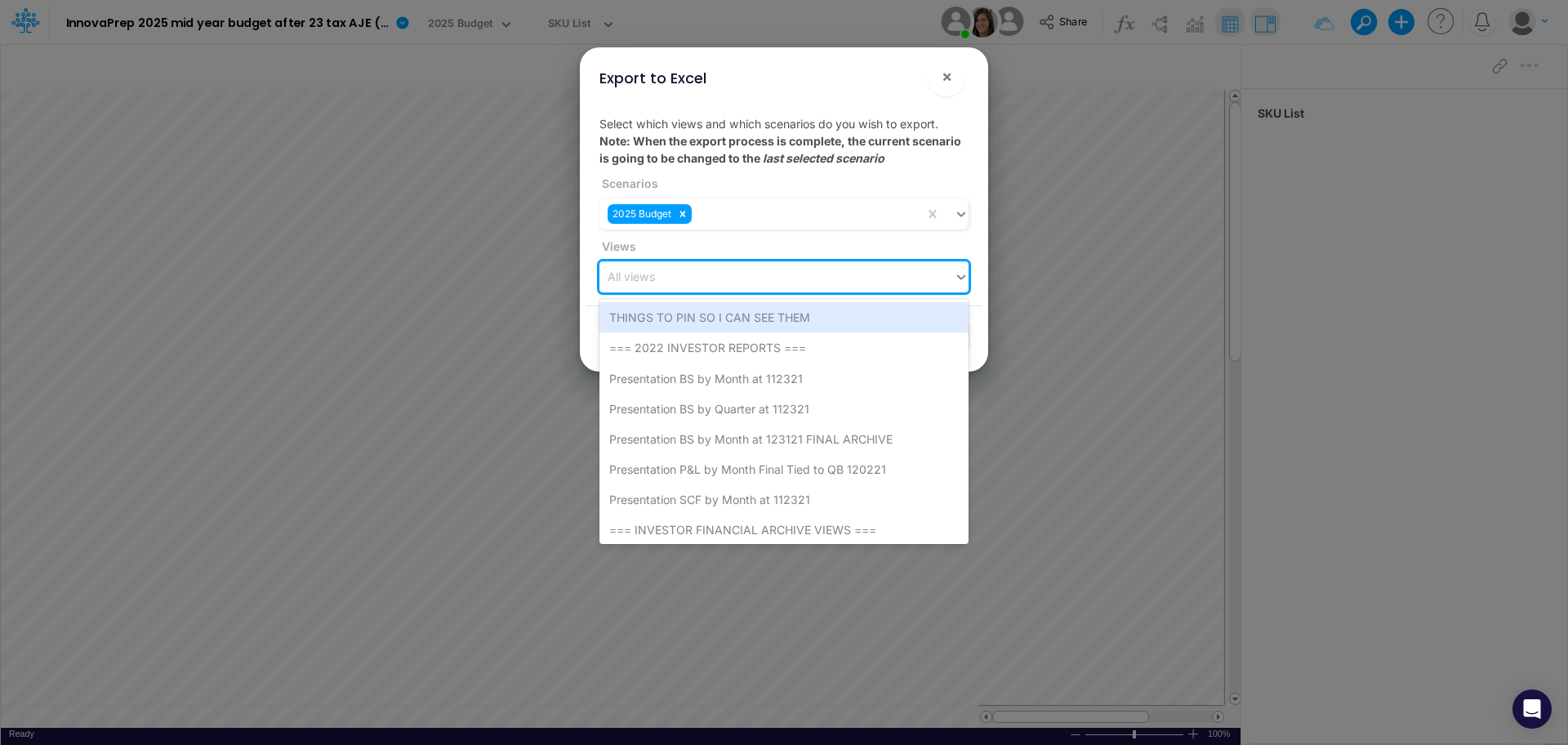
click at [955, 277] on icon at bounding box center [961, 277] width 15 height 16
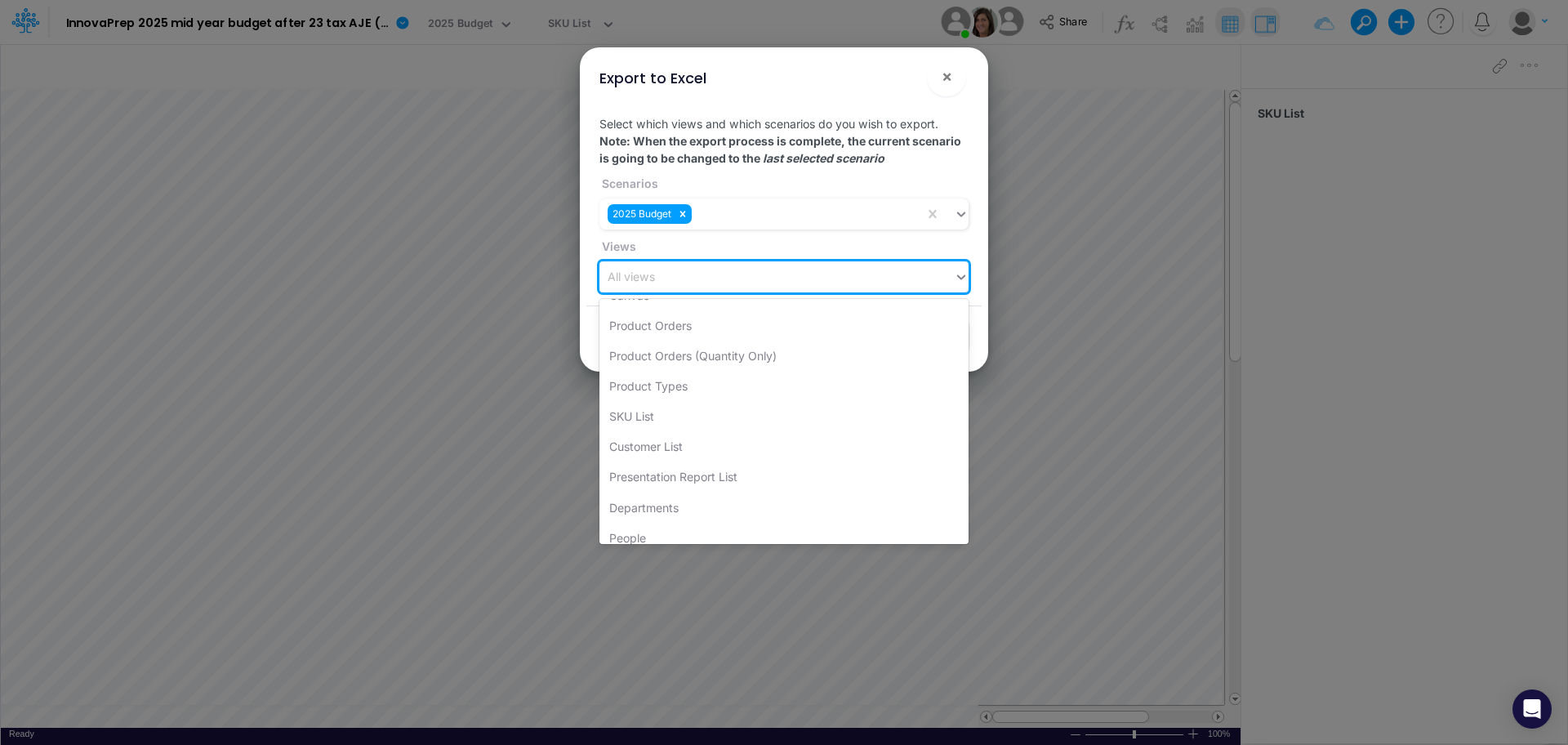
scroll to position [3750, 0]
click at [677, 422] on div "SKU List" at bounding box center [784, 417] width 369 height 30
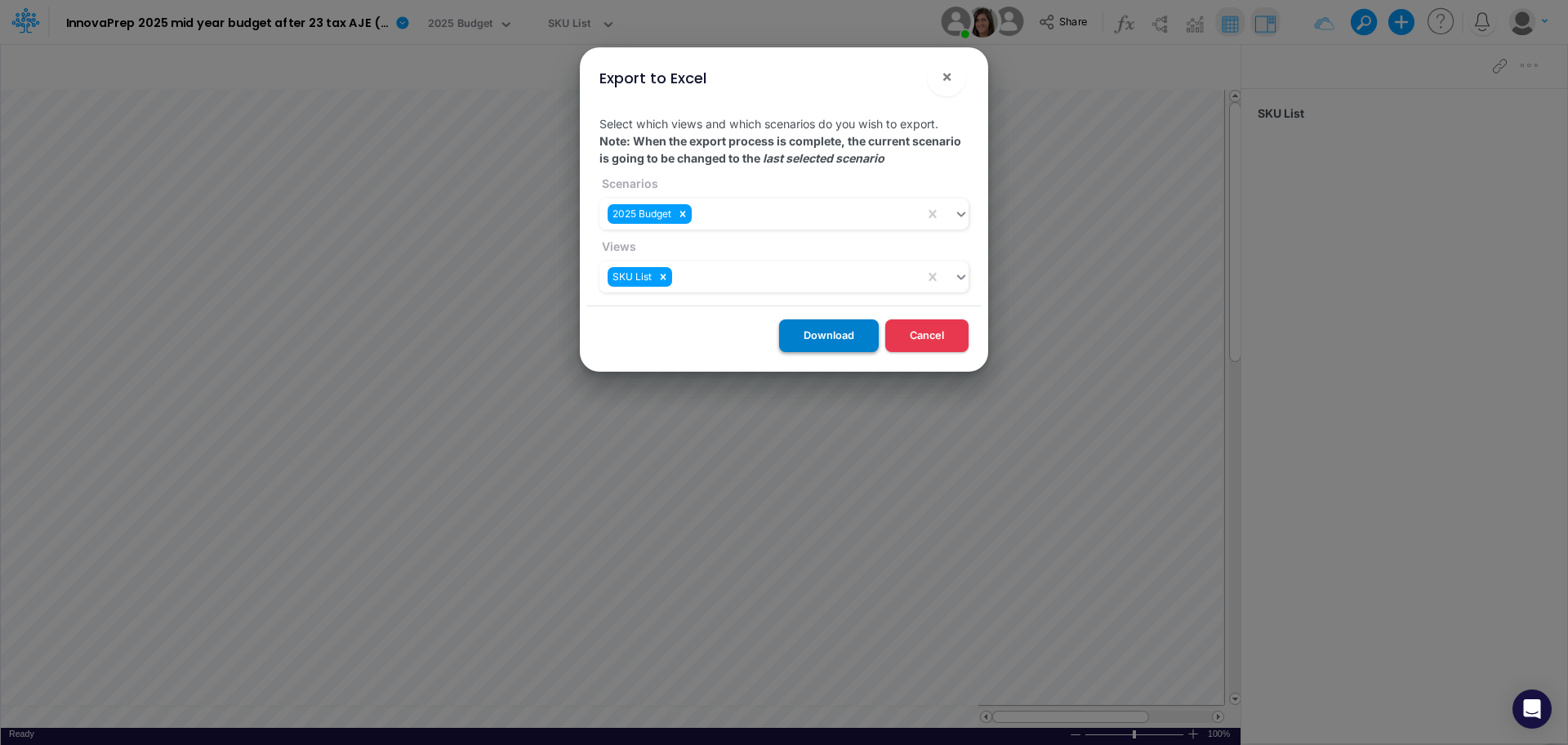
click at [849, 337] on button "Download" at bounding box center [829, 335] width 100 height 32
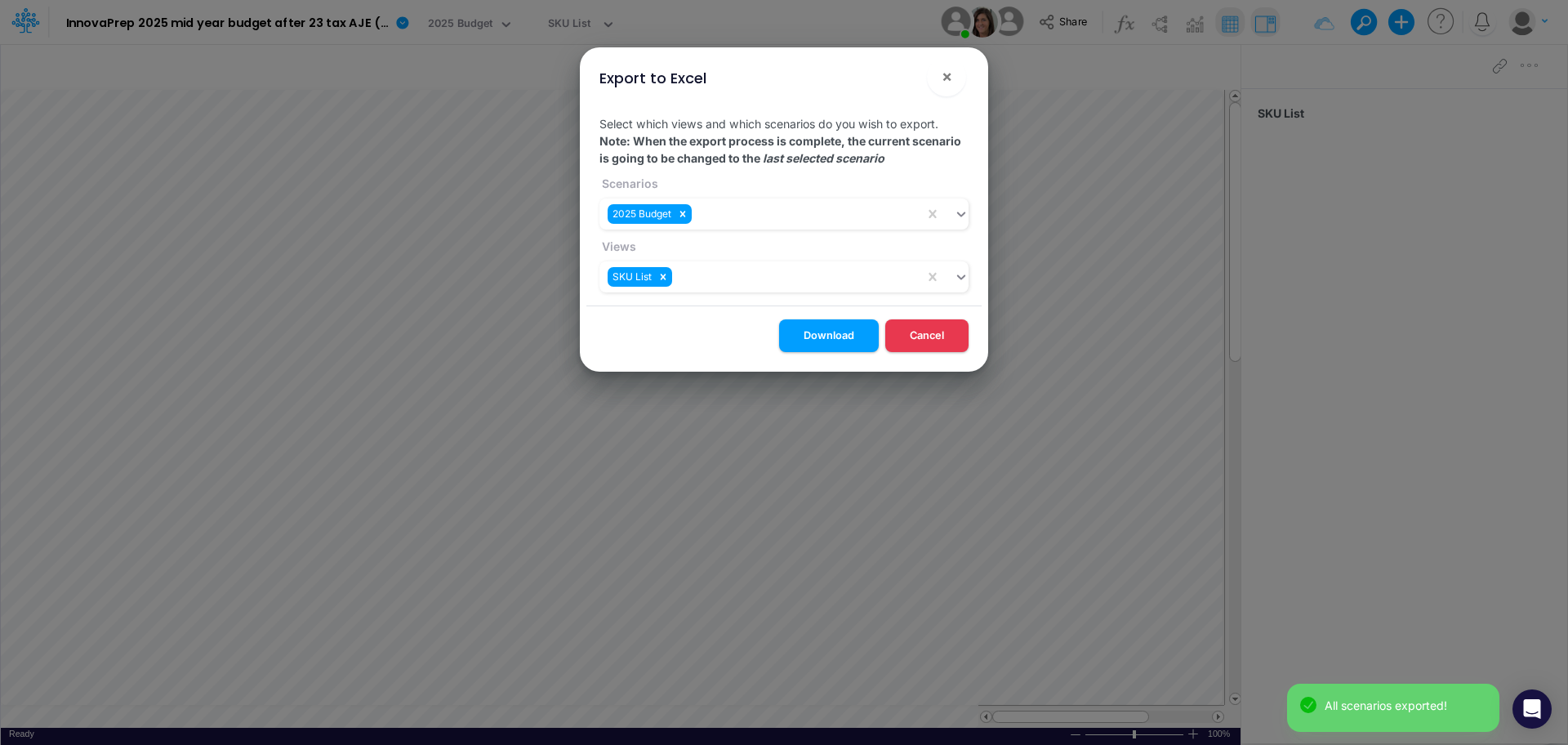
drag, startPoint x: 849, startPoint y: 337, endPoint x: 1002, endPoint y: 240, distance: 181.2
click at [849, 337] on button "Download" at bounding box center [829, 335] width 100 height 32
click at [947, 75] on span "×" at bounding box center [947, 76] width 11 height 20
